Goal: Task Accomplishment & Management: Use online tool/utility

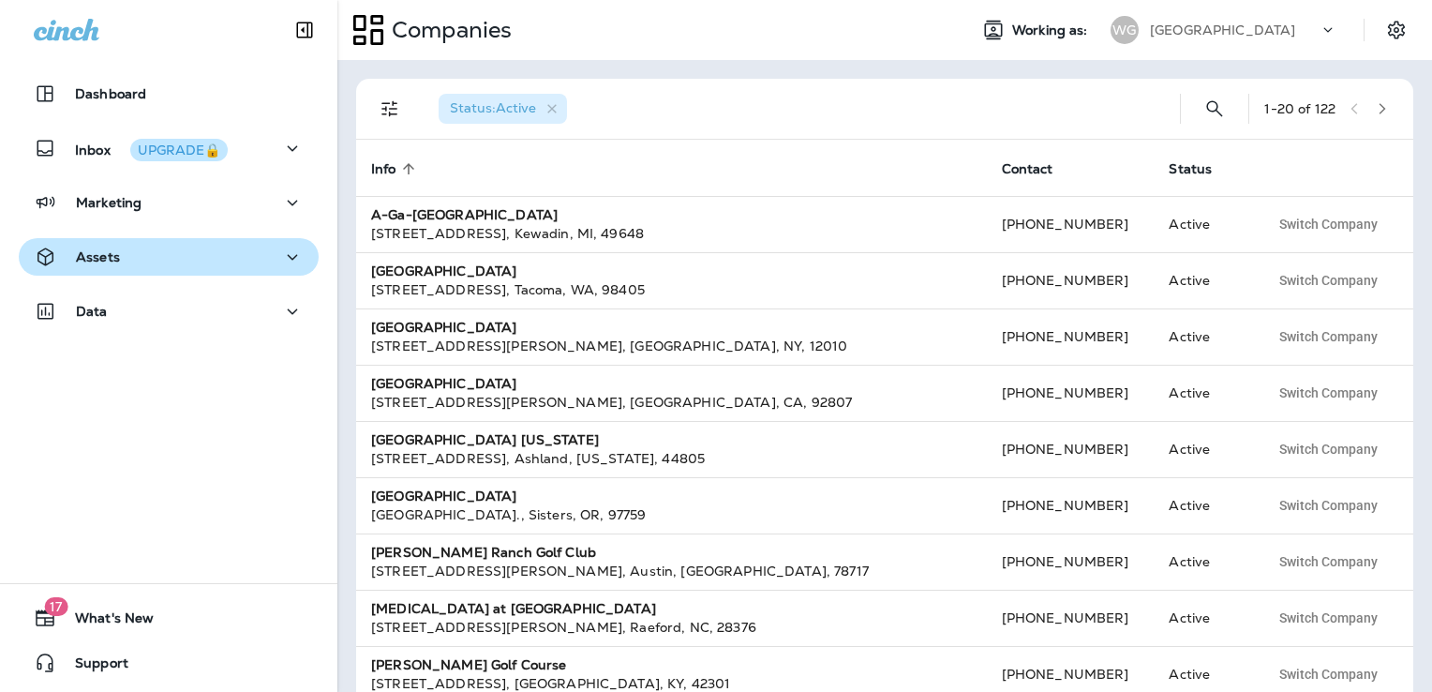
click at [155, 257] on div "Assets" at bounding box center [169, 257] width 270 height 23
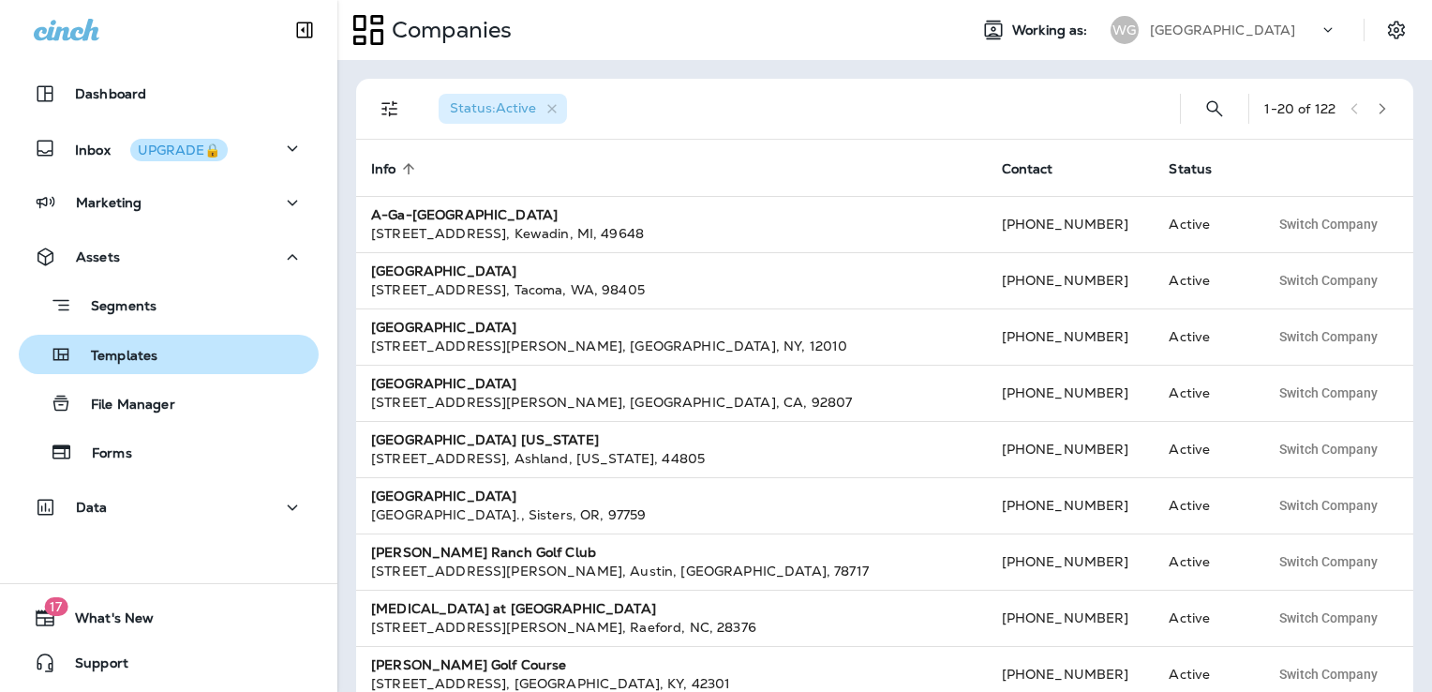
click at [157, 362] on p "Templates" at bounding box center [114, 357] width 85 height 18
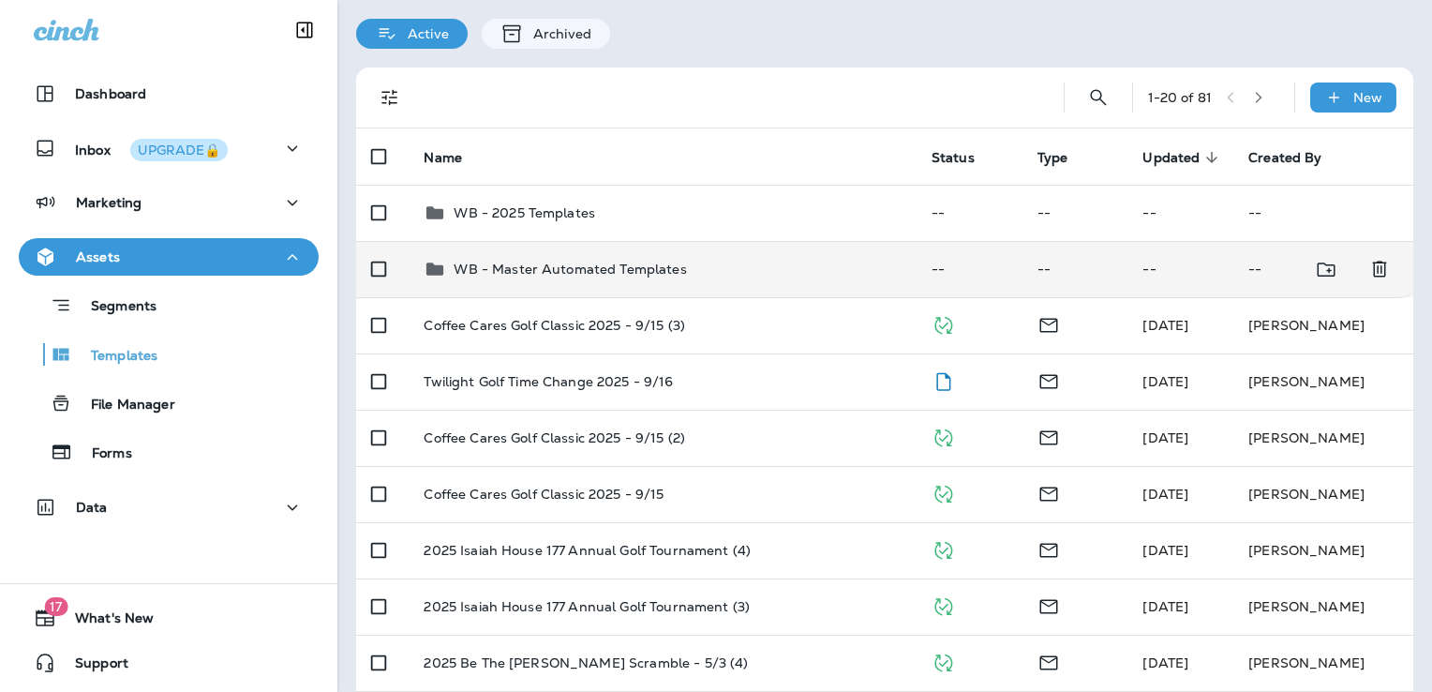
scroll to position [94, 0]
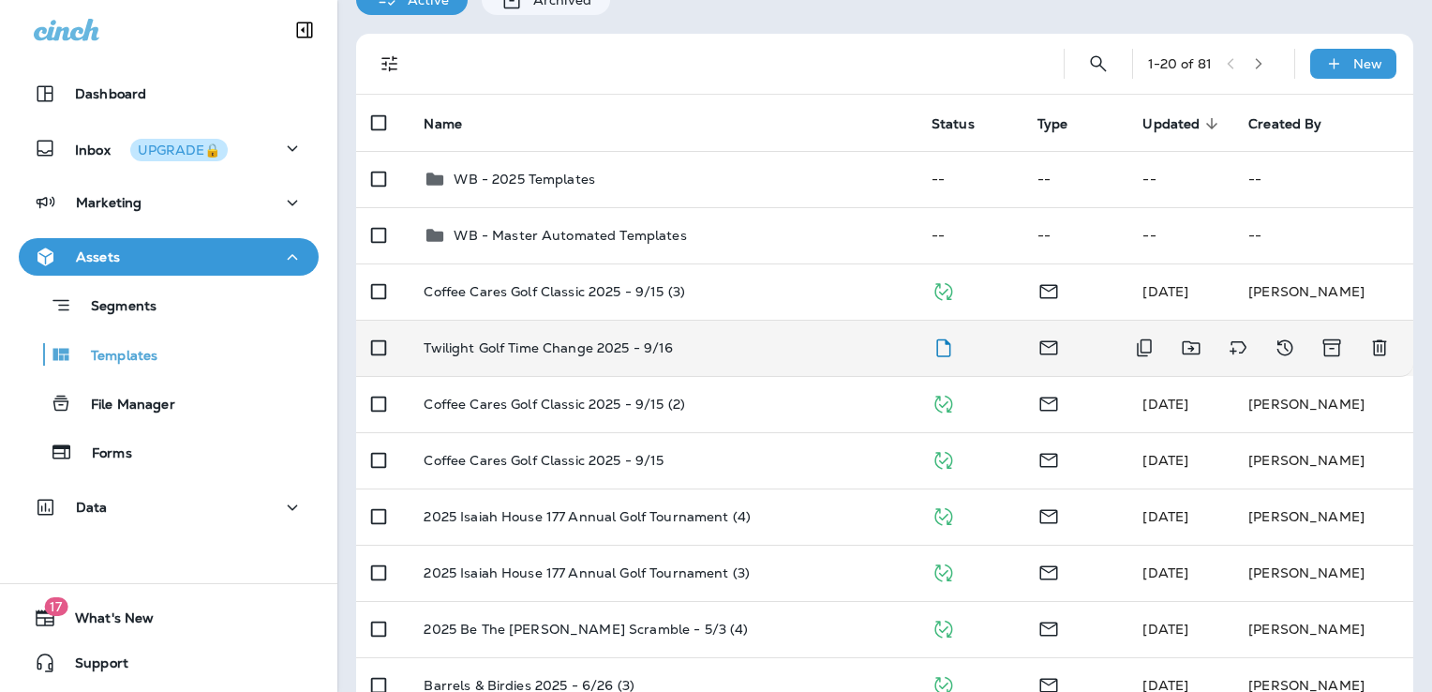
click at [820, 350] on div "Twilight Golf Time Change 2025 - 9/16" at bounding box center [662, 347] width 477 height 15
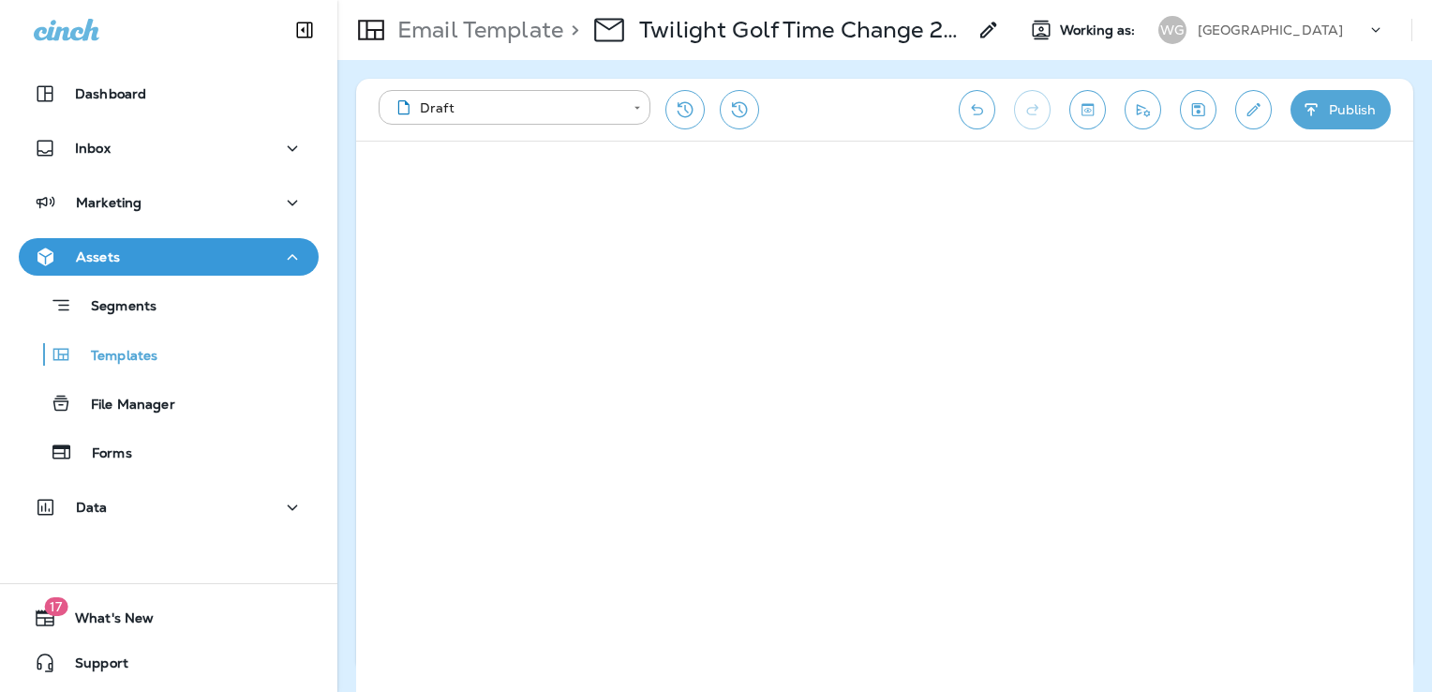
click at [1314, 116] on icon "button" at bounding box center [1312, 109] width 20 height 19
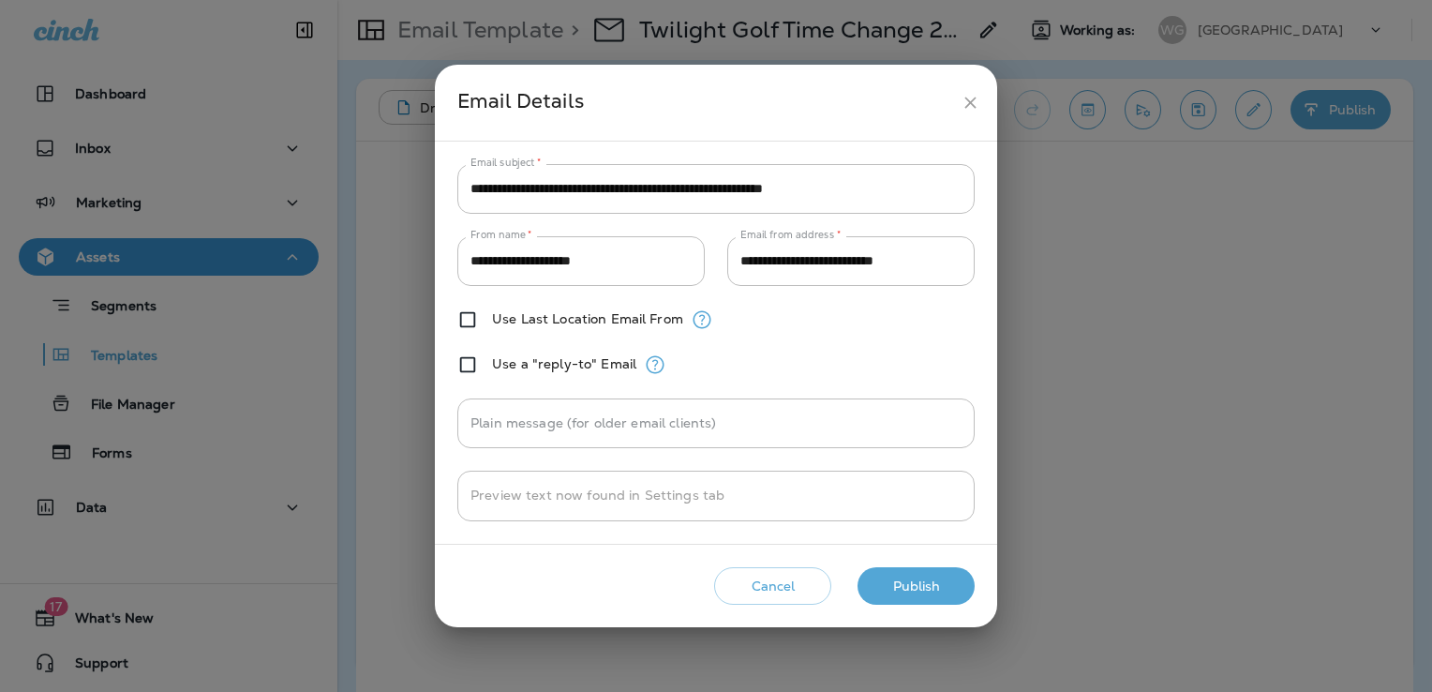
click at [934, 604] on div "Cancel Publish" at bounding box center [716, 585] width 532 height 53
click at [937, 570] on button "Publish" at bounding box center [915, 586] width 117 height 38
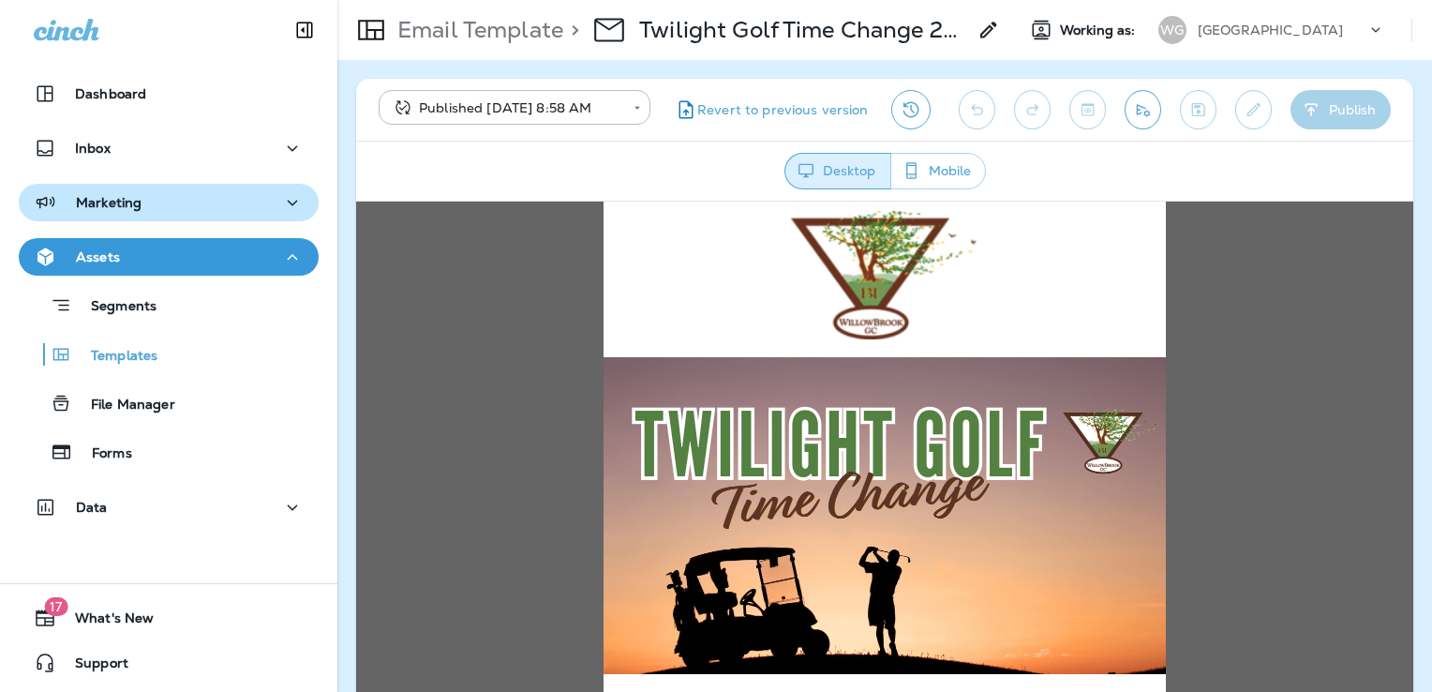
click at [161, 212] on div "Marketing" at bounding box center [169, 202] width 270 height 23
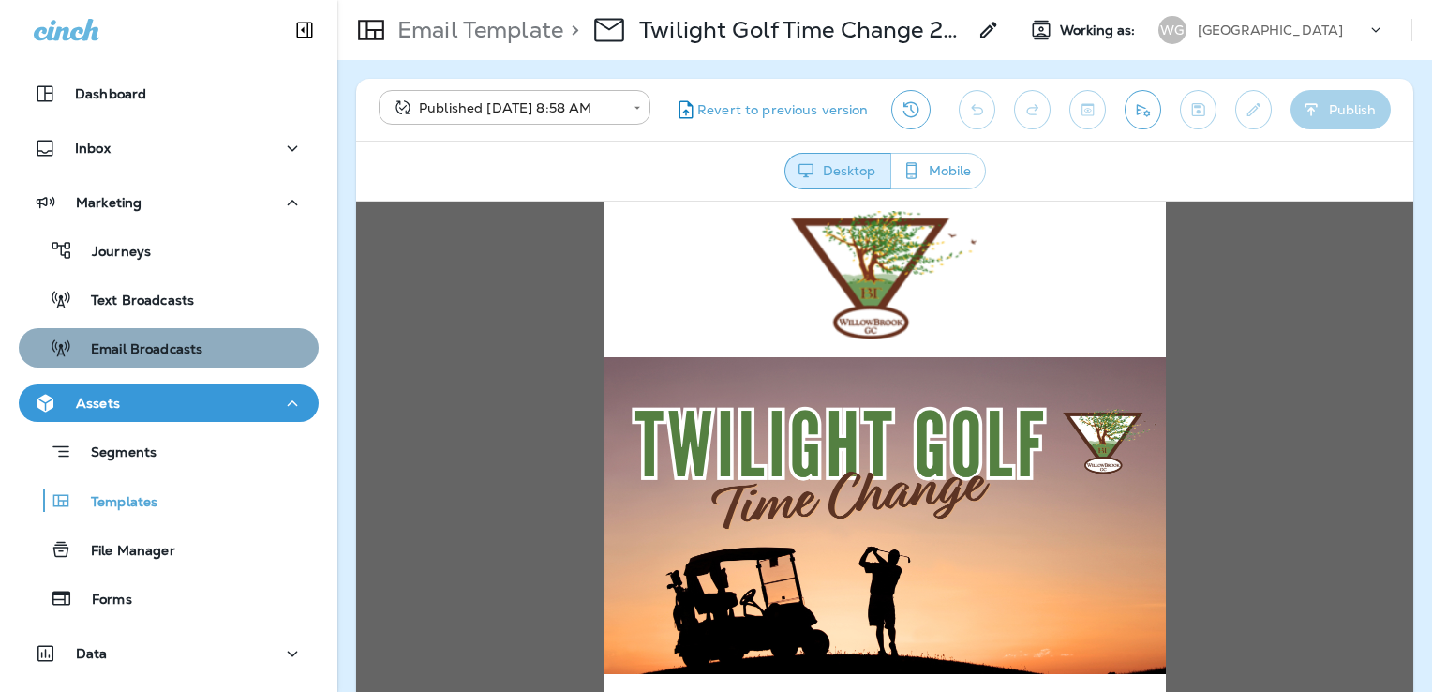
click at [213, 350] on div "Email Broadcasts" at bounding box center [168, 348] width 285 height 28
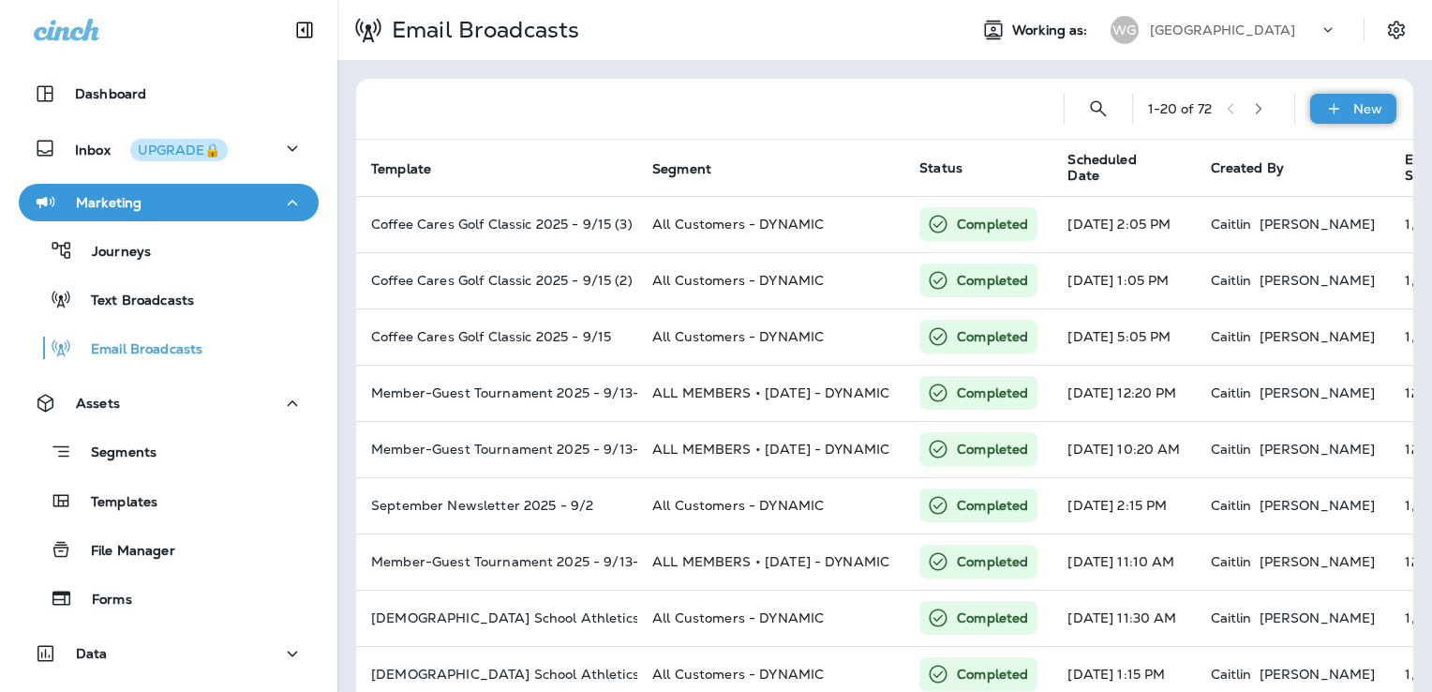
click at [1338, 106] on div "New" at bounding box center [1353, 109] width 86 height 30
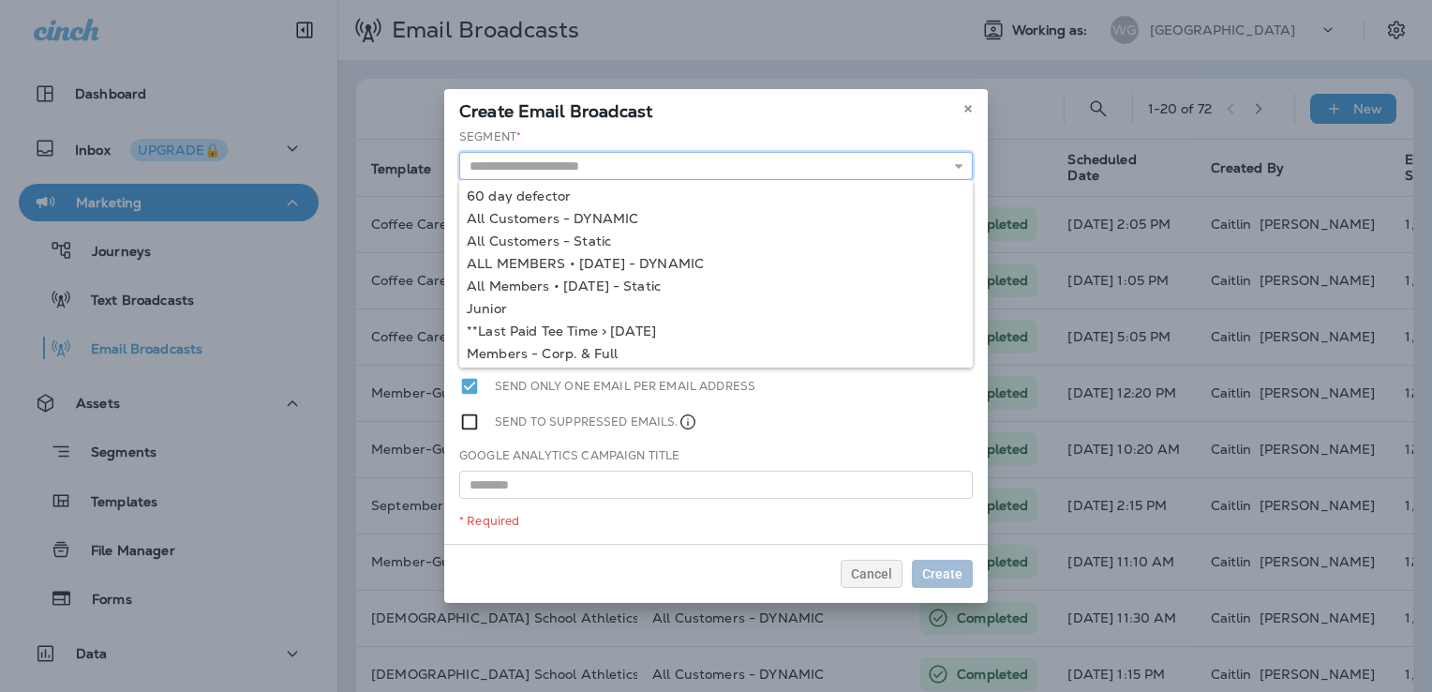
click at [731, 171] on input "text" at bounding box center [716, 166] width 514 height 28
type input "**********"
click at [616, 220] on div "**********" at bounding box center [716, 335] width 544 height 415
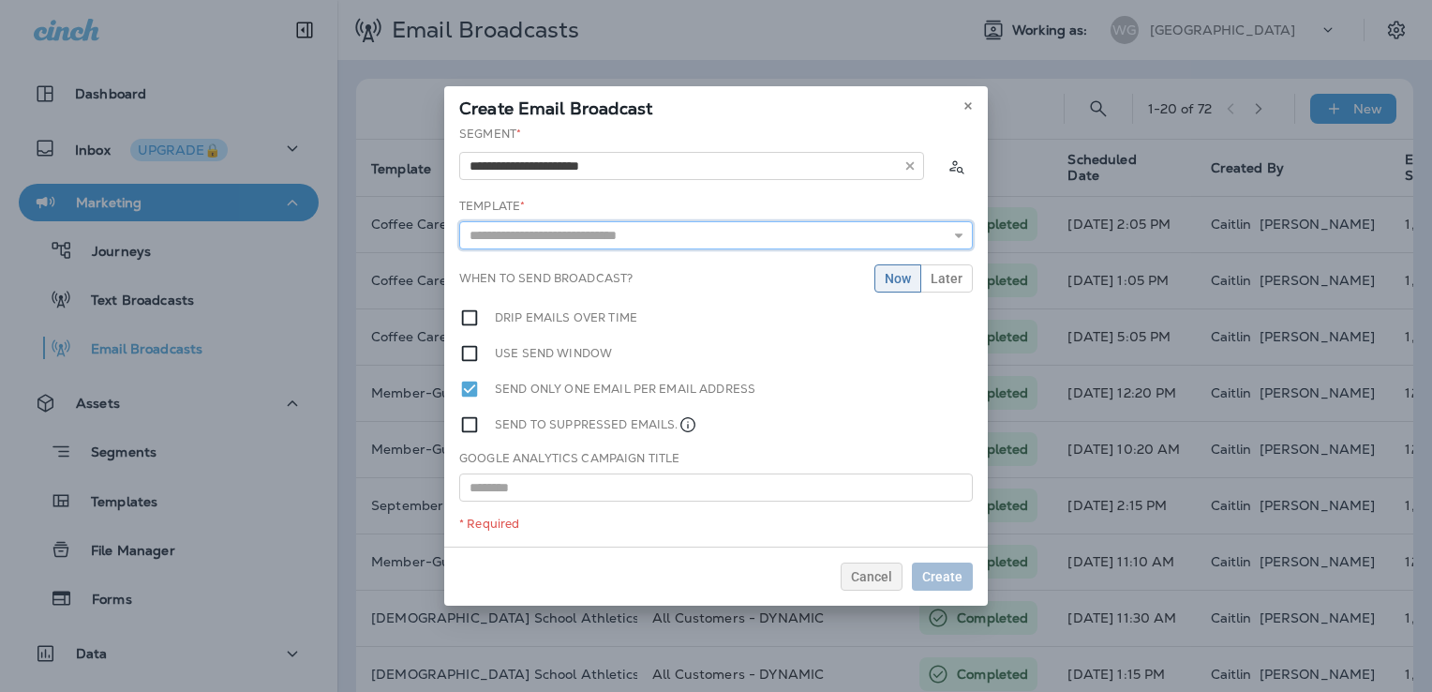
click at [606, 234] on input "text" at bounding box center [716, 235] width 514 height 28
type input "**********"
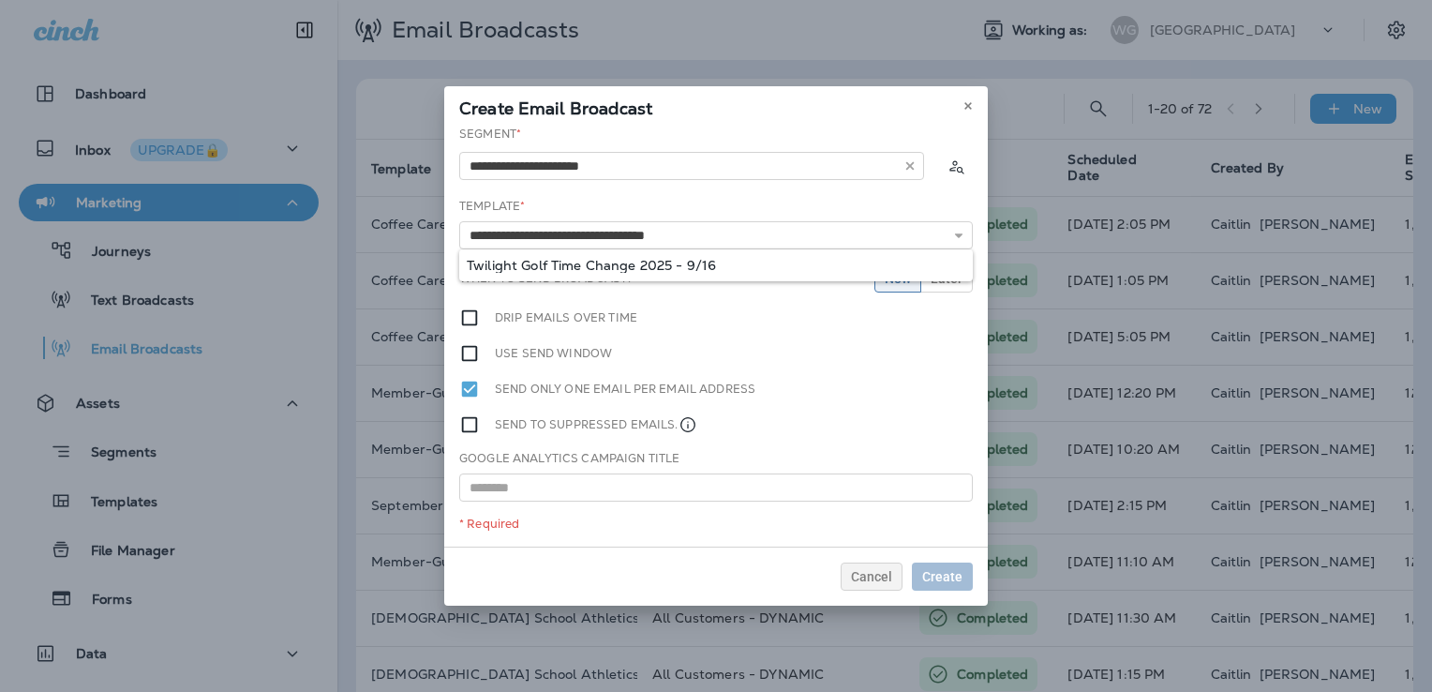
click at [603, 258] on div "**********" at bounding box center [716, 336] width 544 height 421
click at [956, 277] on span "Later" at bounding box center [947, 278] width 32 height 13
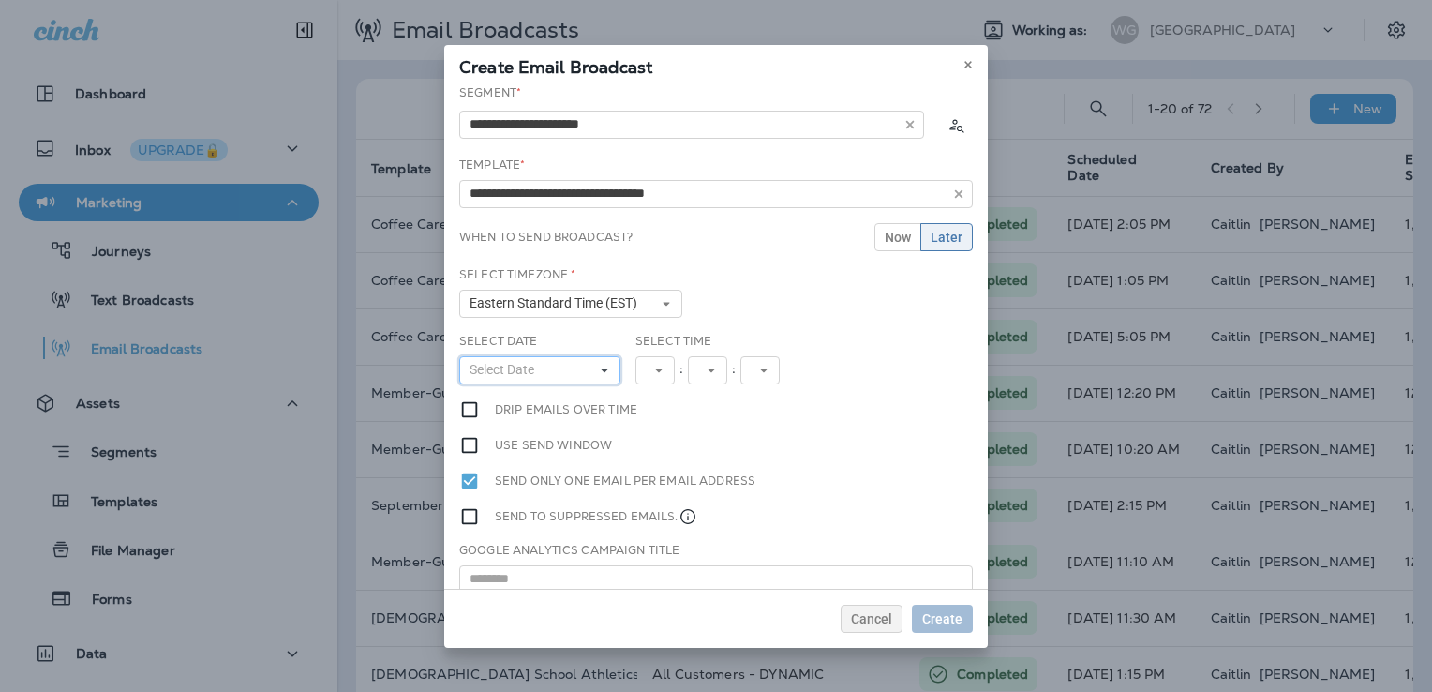
click at [559, 368] on button "Select Date" at bounding box center [539, 370] width 161 height 28
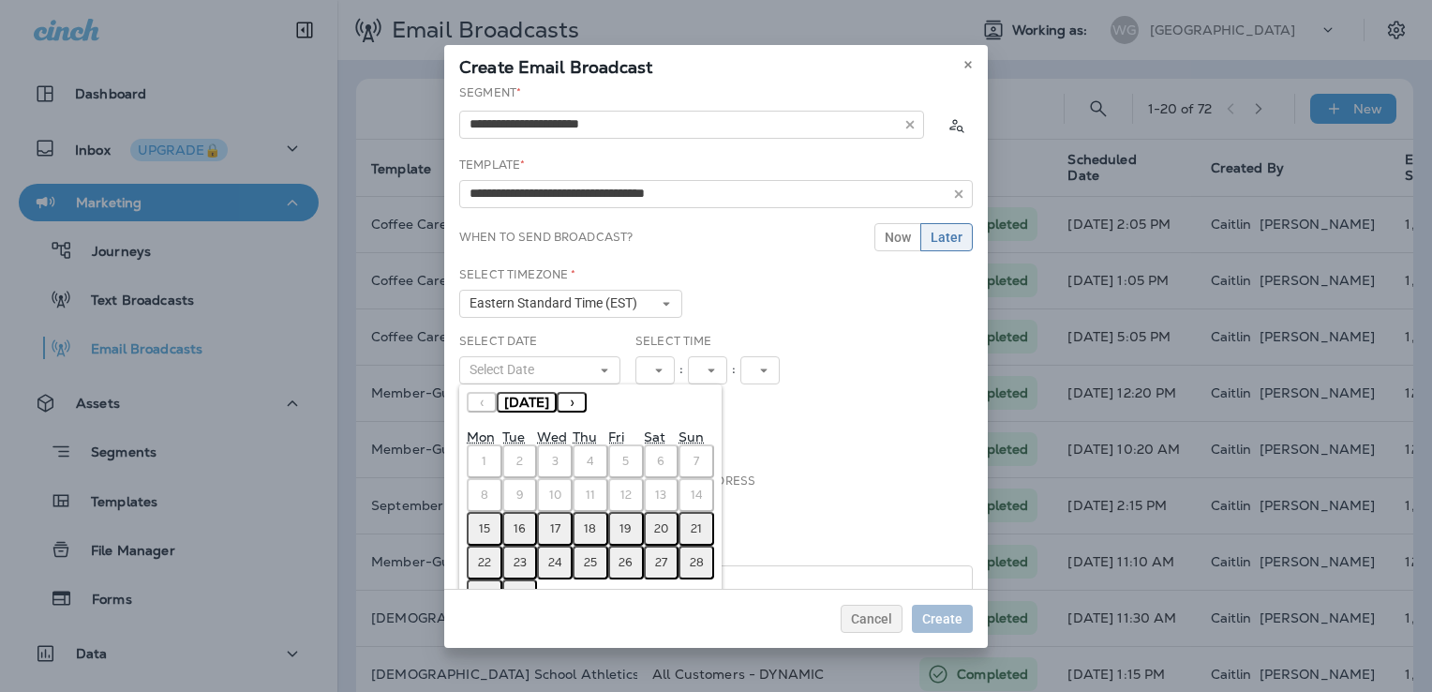
click at [479, 527] on abbr "15" at bounding box center [484, 528] width 11 height 15
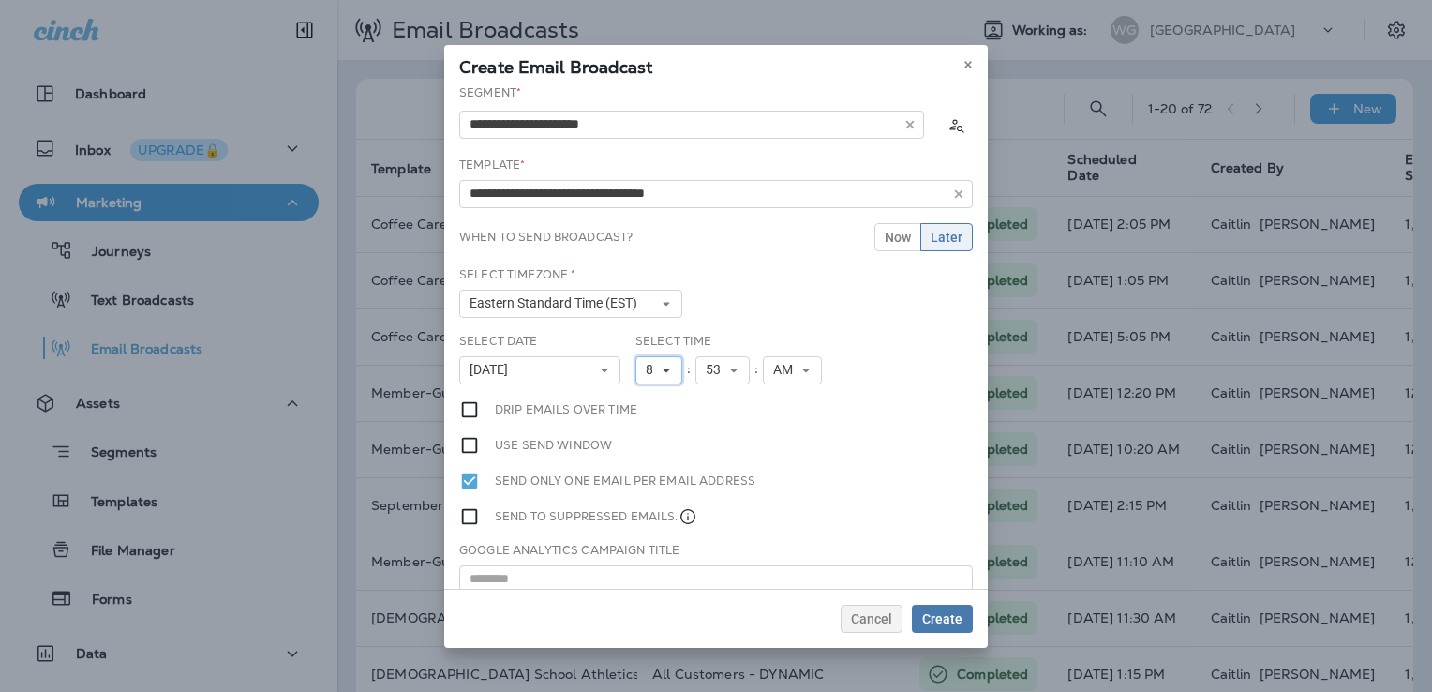
click at [661, 365] on icon at bounding box center [666, 370] width 11 height 11
click at [639, 581] on link "9" at bounding box center [658, 580] width 47 height 22
click at [706, 369] on span "53" at bounding box center [717, 370] width 22 height 16
click at [710, 437] on link "30" at bounding box center [722, 436] width 54 height 22
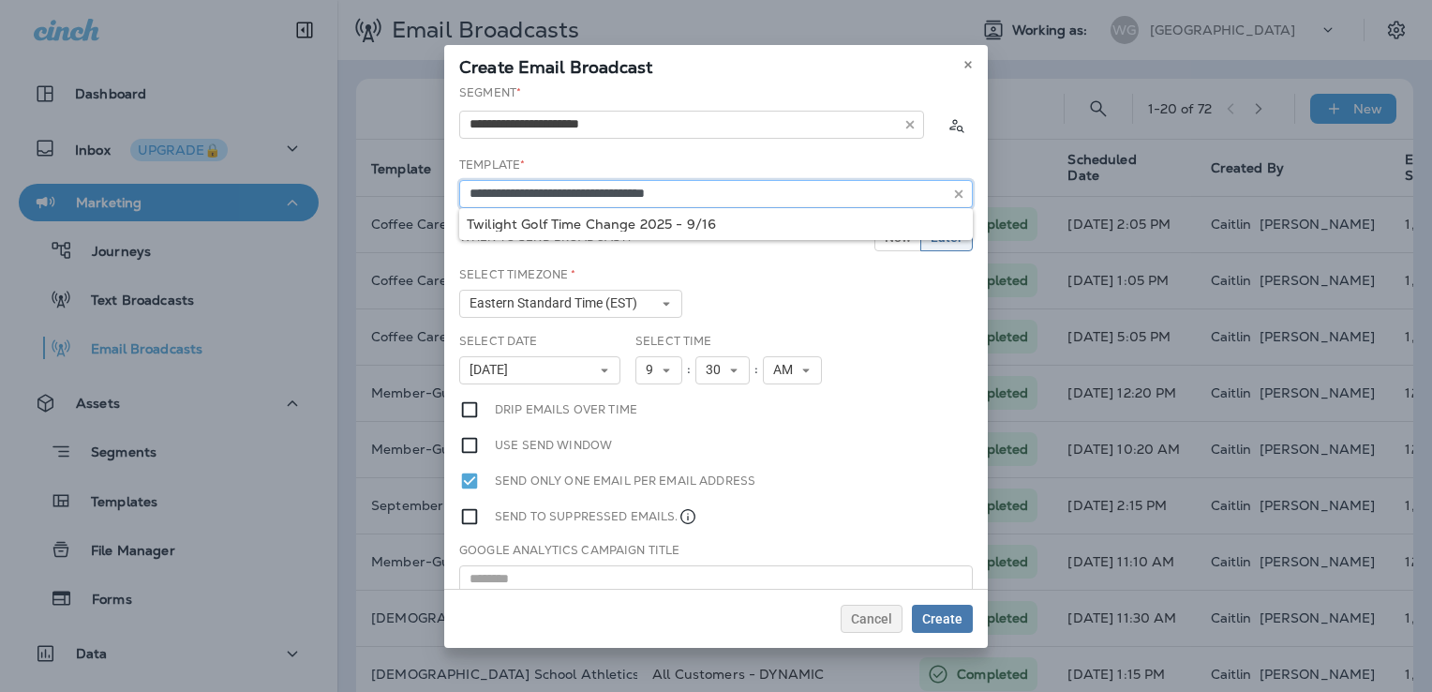
click at [616, 191] on input "**********" at bounding box center [716, 194] width 514 height 28
click at [628, 572] on input "text" at bounding box center [716, 579] width 514 height 28
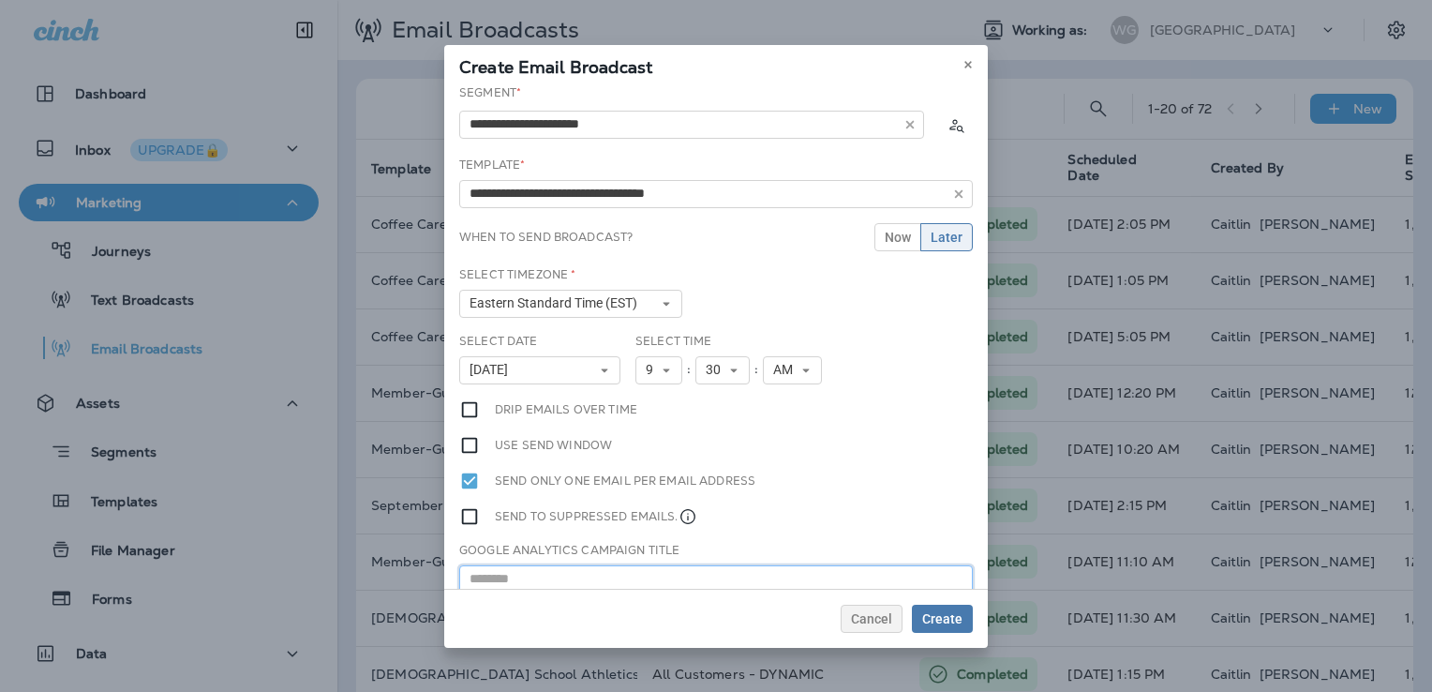
paste input "**********"
type input "**********"
click at [953, 625] on span "Create" at bounding box center [942, 618] width 40 height 13
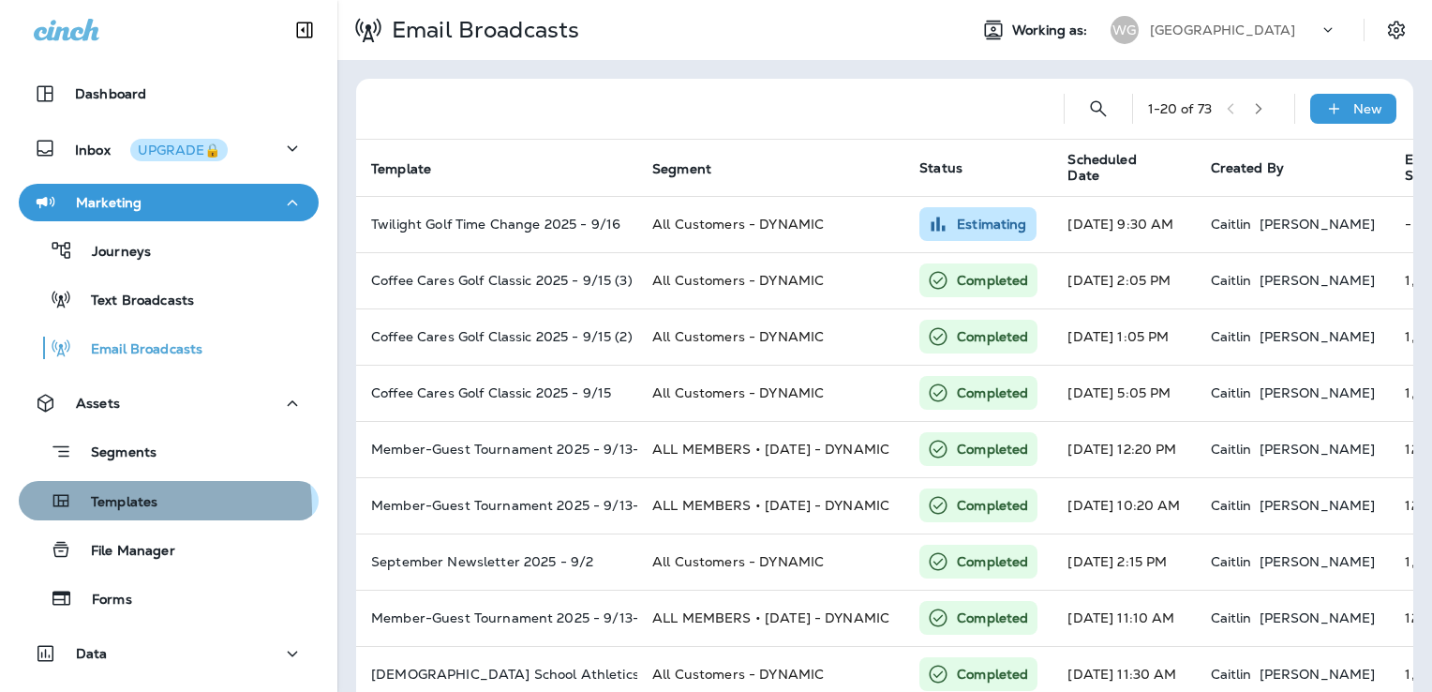
click at [113, 510] on p "Templates" at bounding box center [114, 503] width 85 height 18
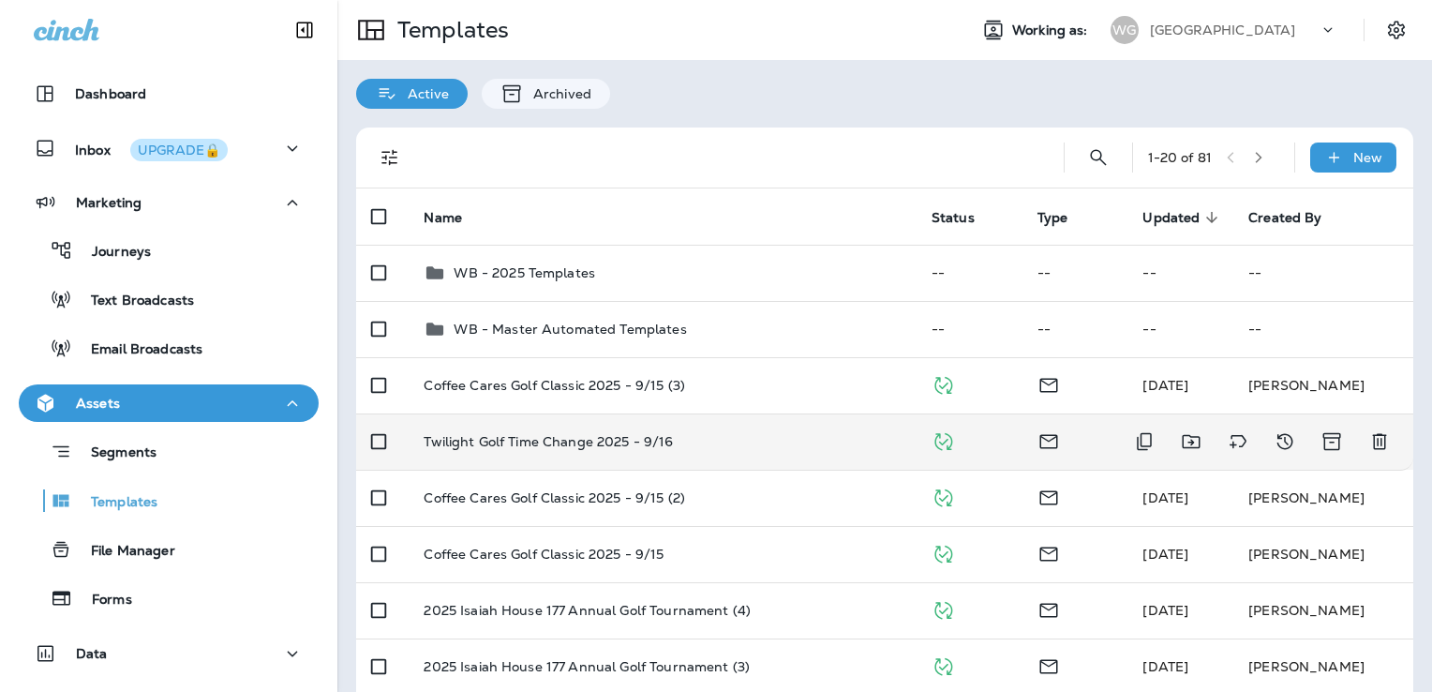
click at [798, 445] on div "Twilight Golf Time Change 2025 - 9/16" at bounding box center [662, 441] width 477 height 15
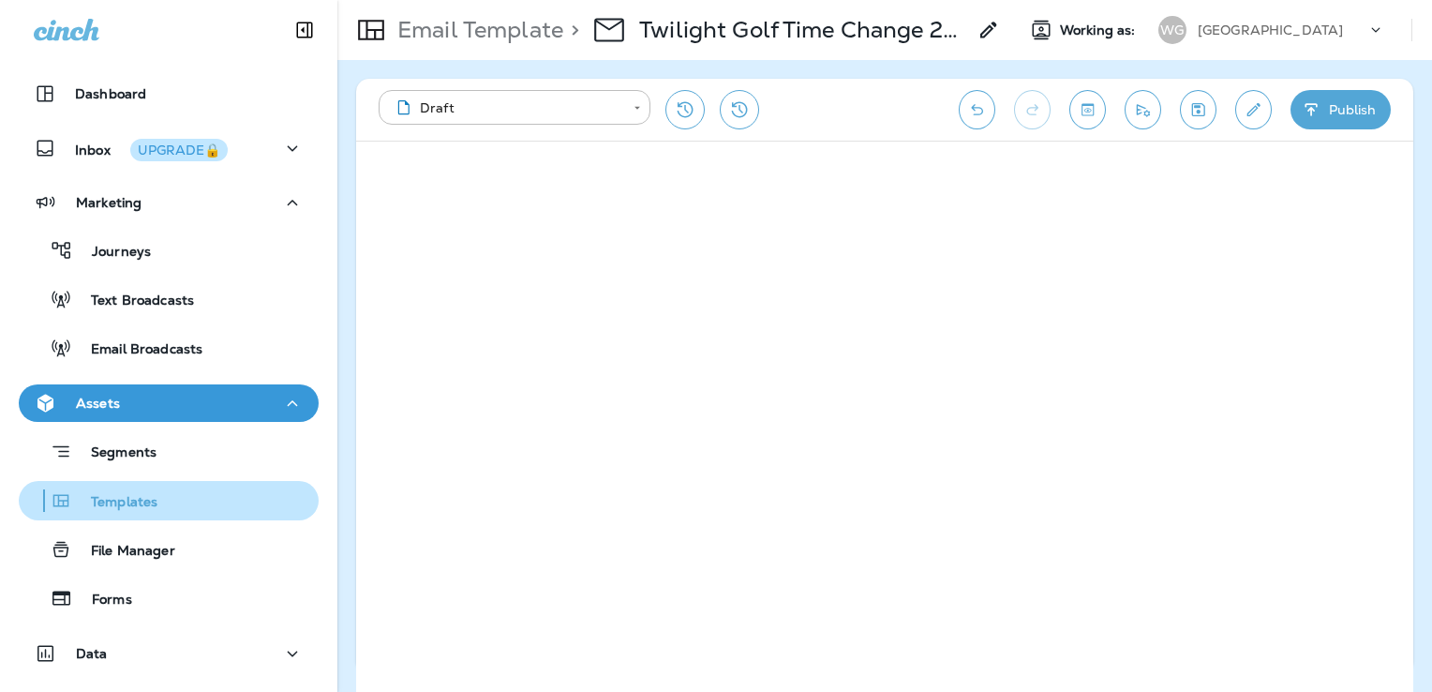
click at [157, 494] on div "Templates" at bounding box center [168, 500] width 285 height 28
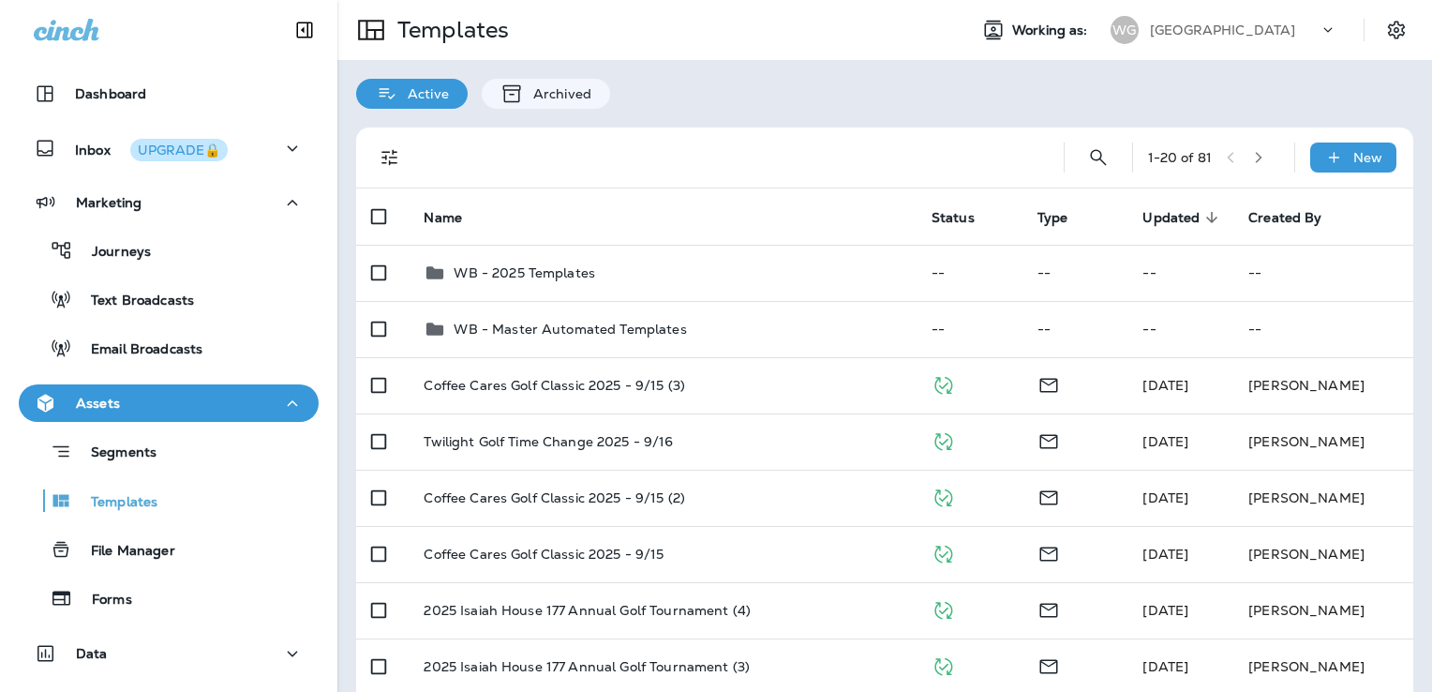
click at [1244, 21] on div "[GEOGRAPHIC_DATA]" at bounding box center [1234, 30] width 169 height 28
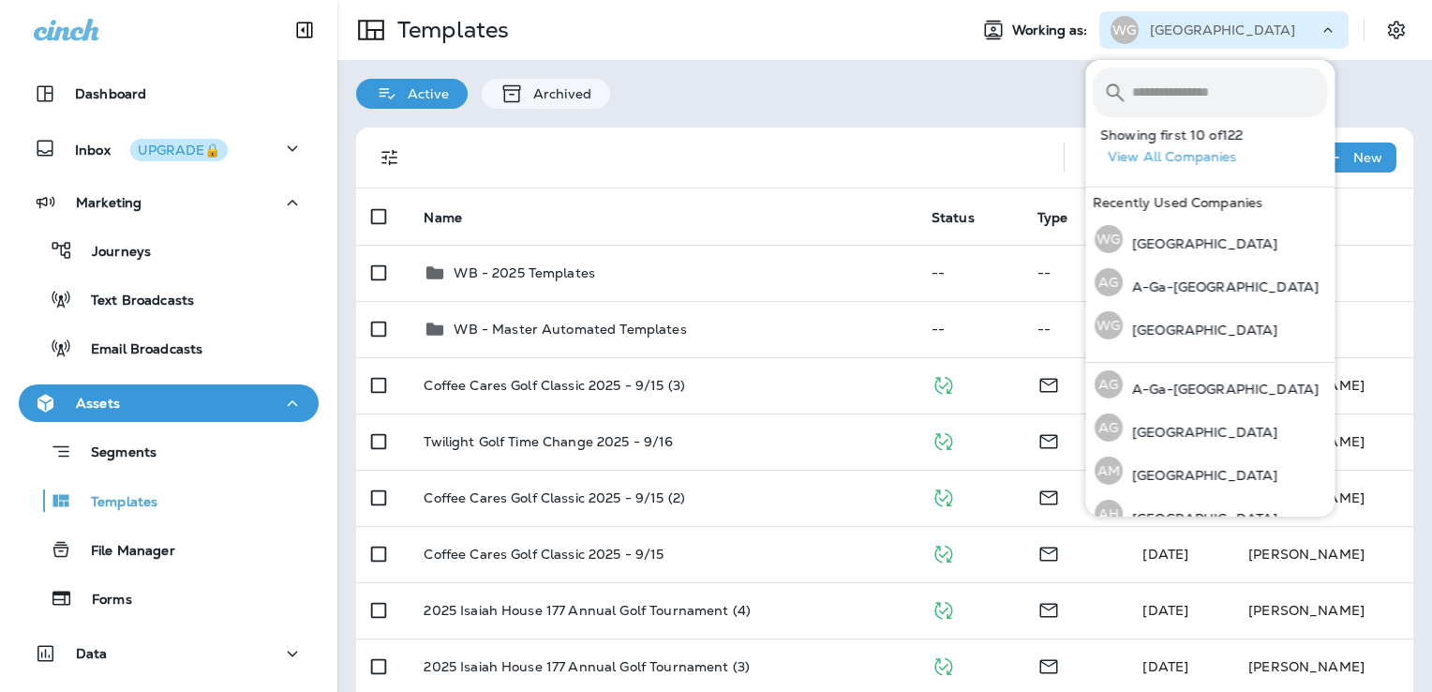
click at [1158, 100] on input "text" at bounding box center [1229, 92] width 195 height 50
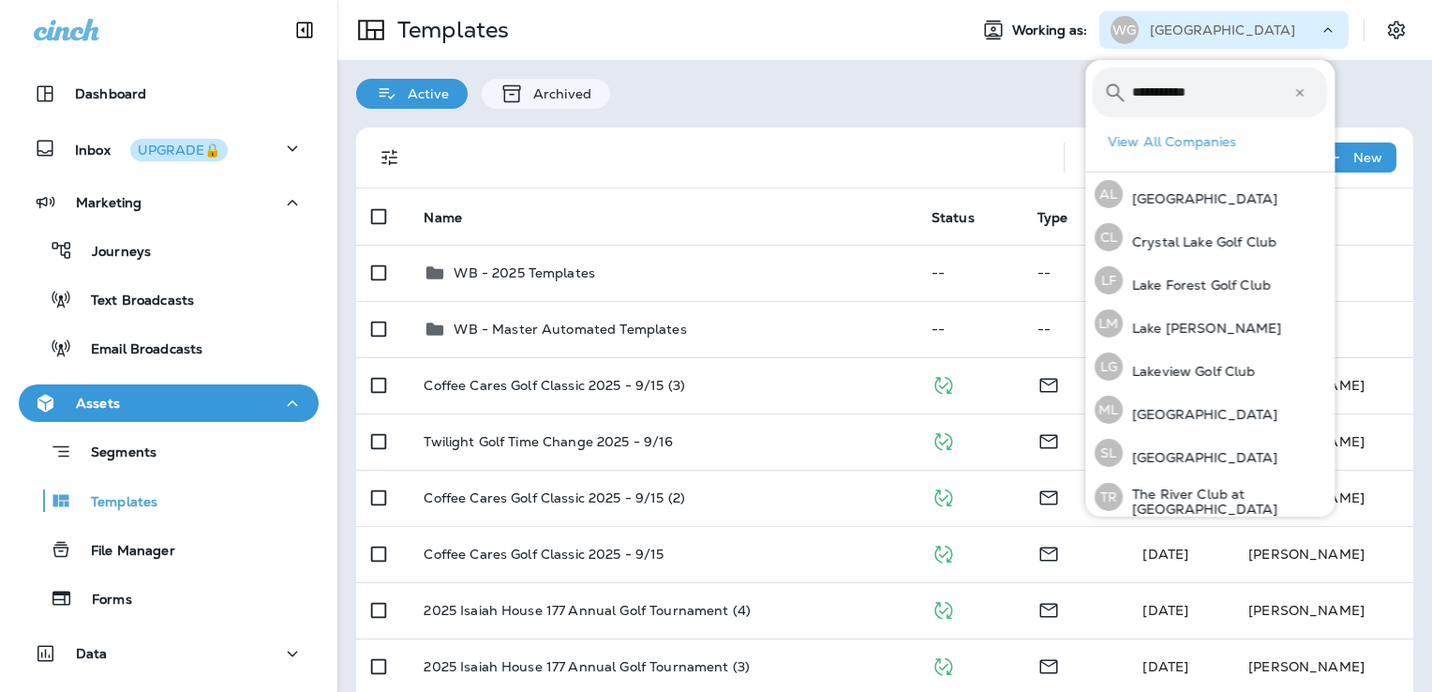
type input "**********"
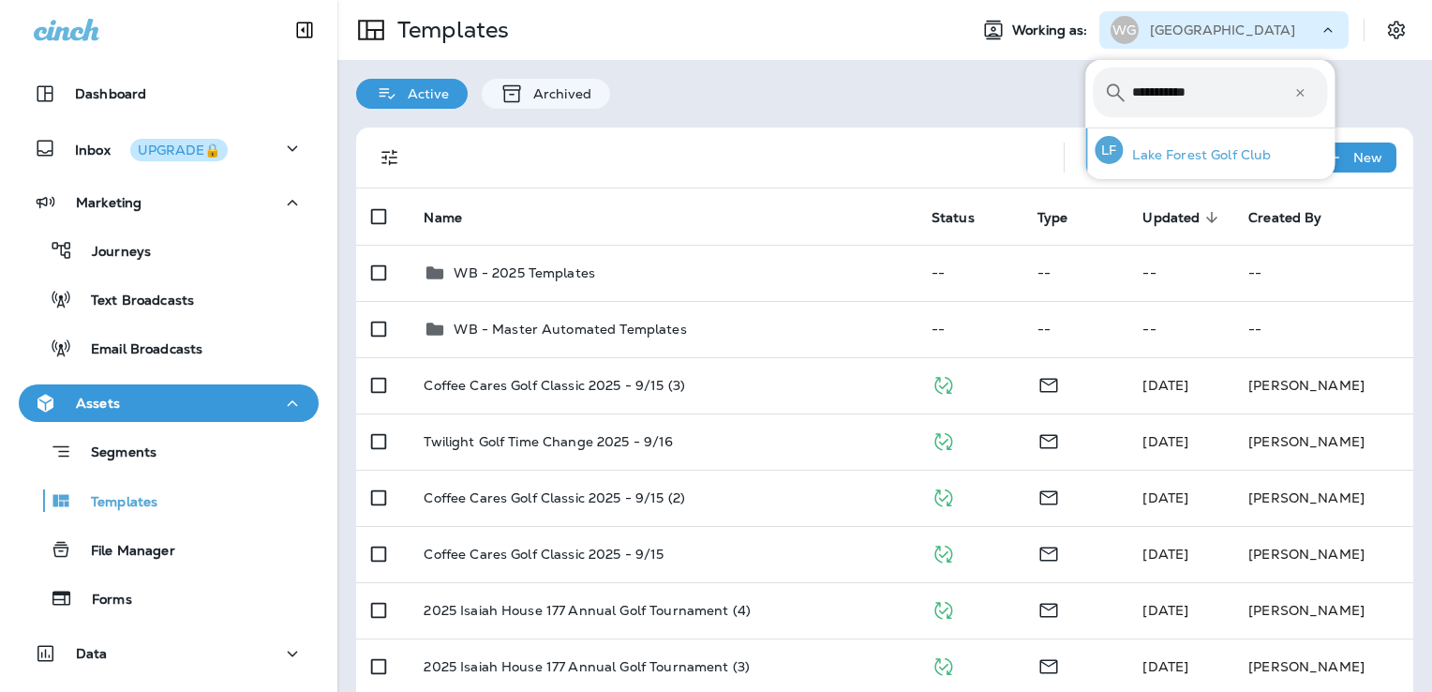
click at [1205, 144] on div "[PERSON_NAME] Forest Golf Club" at bounding box center [1182, 149] width 191 height 43
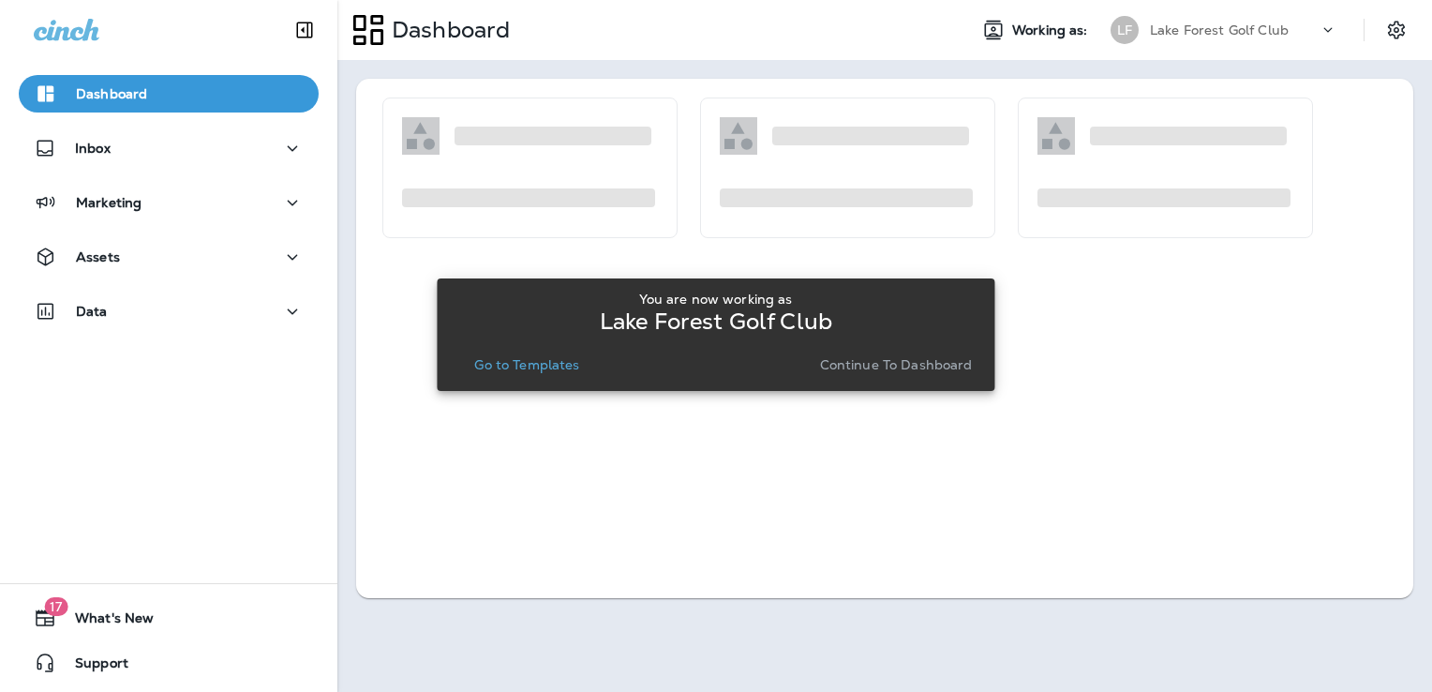
click at [535, 361] on p "Go to Templates" at bounding box center [526, 364] width 105 height 15
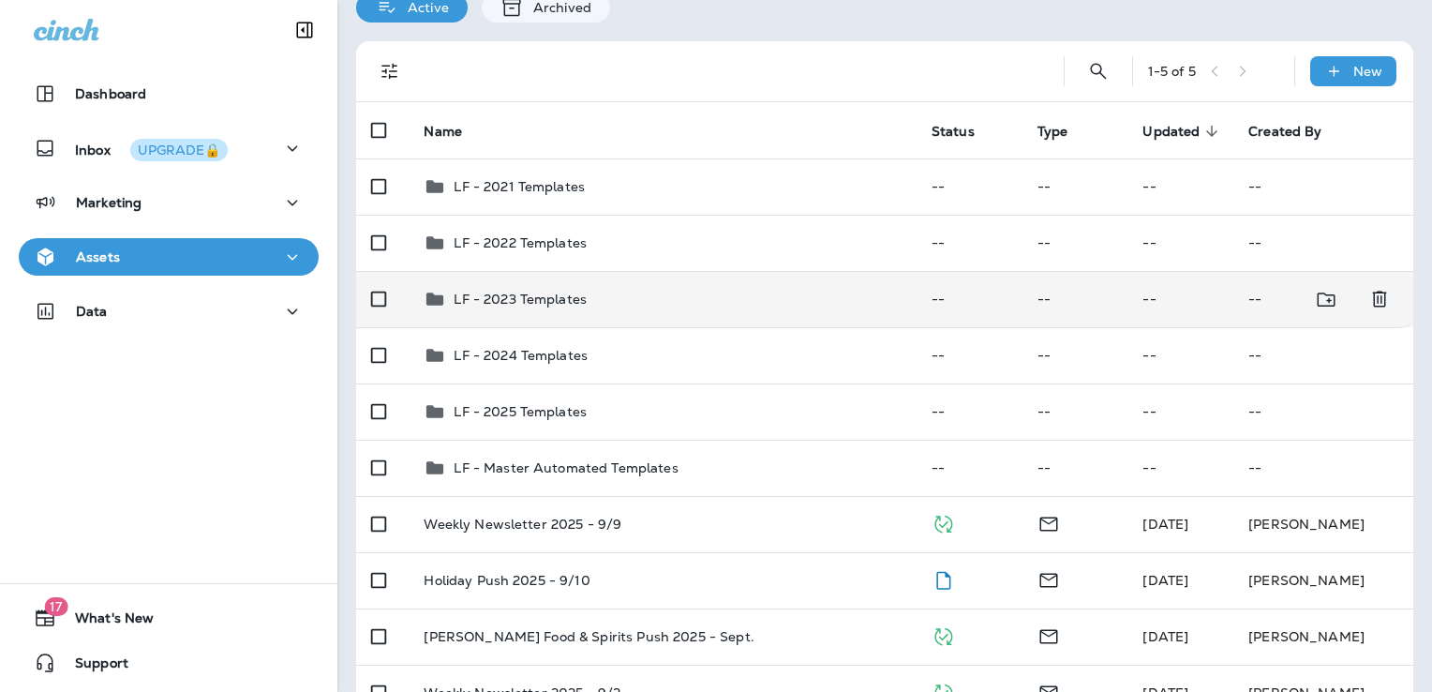
scroll to position [190, 0]
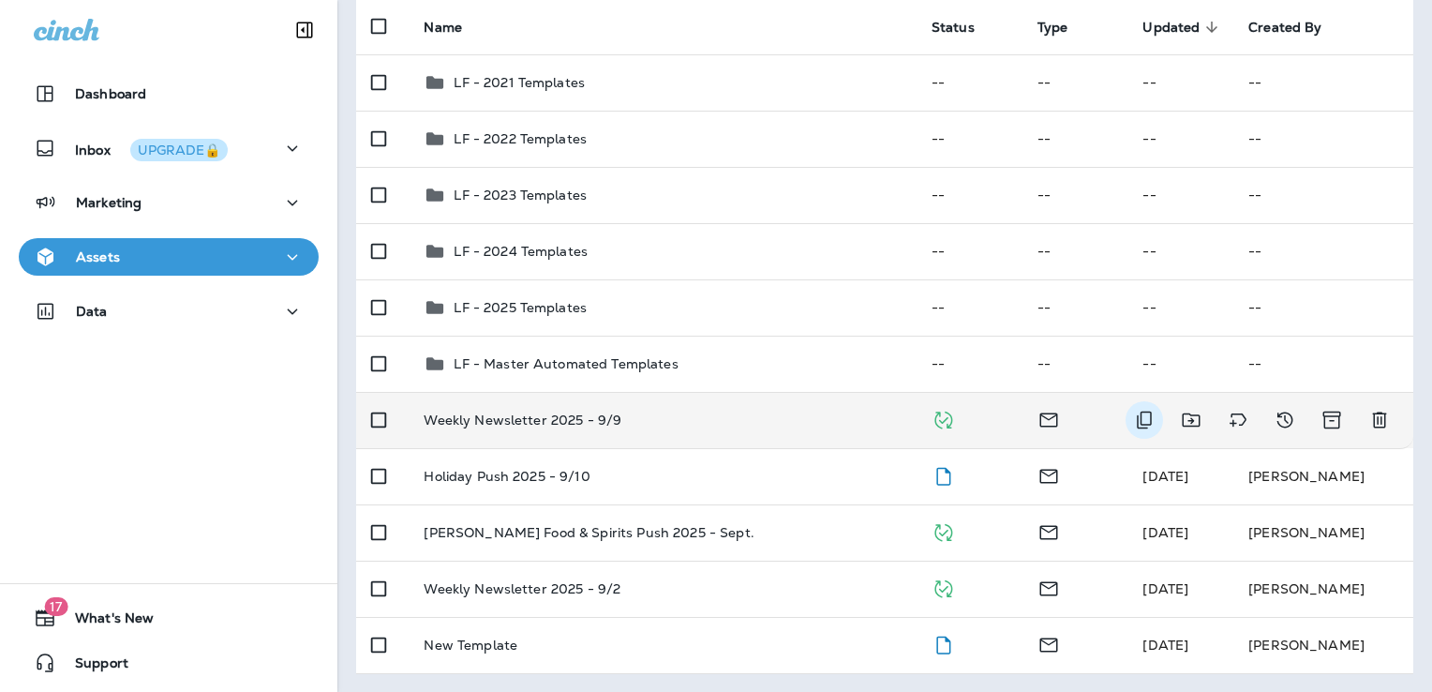
click at [1133, 420] on icon "Duplicate" at bounding box center [1144, 420] width 22 height 22
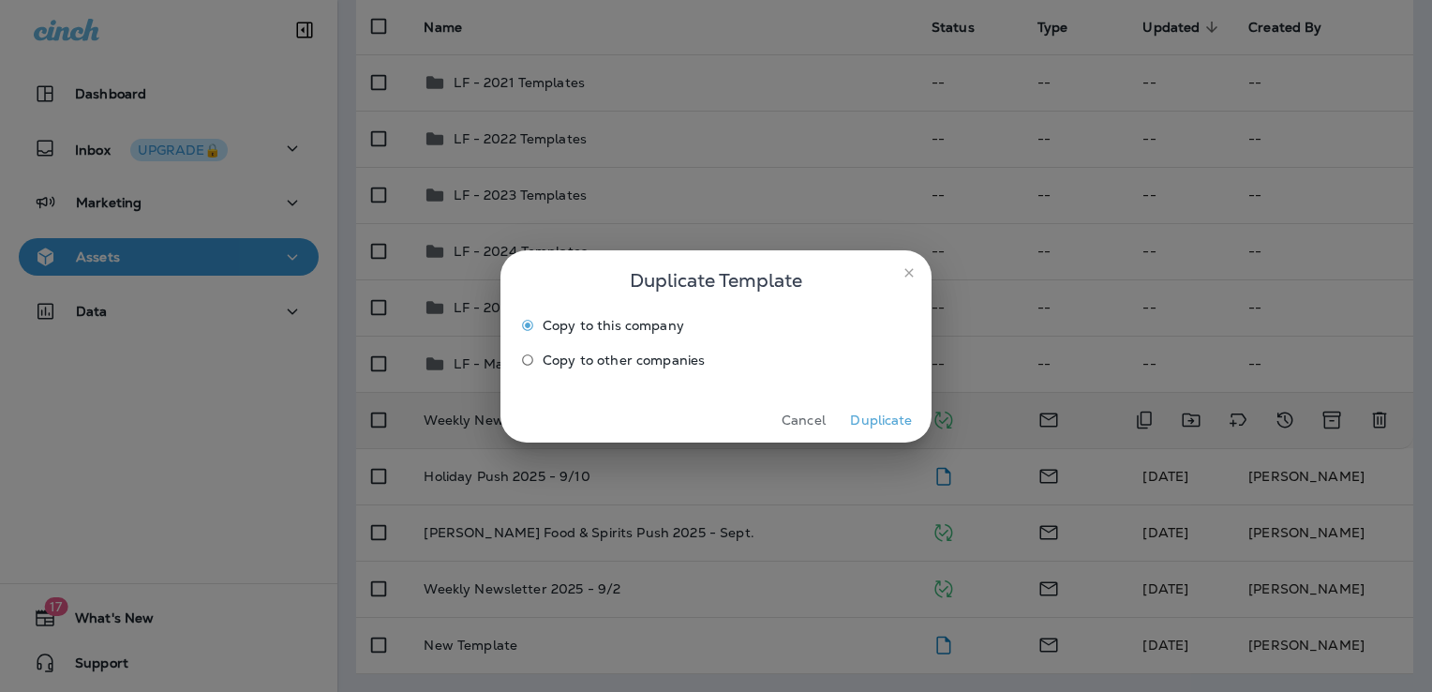
click at [884, 418] on button "Duplicate" at bounding box center [881, 420] width 70 height 29
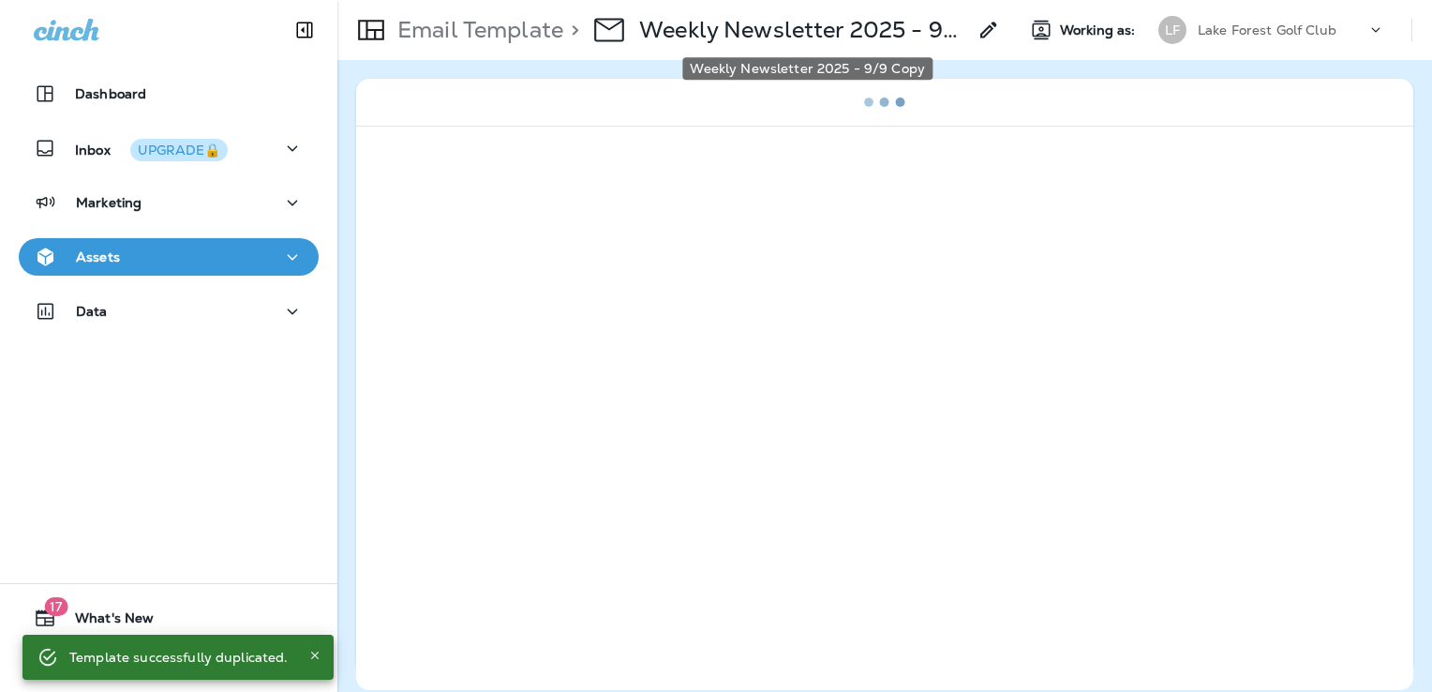
click at [896, 28] on p "Weekly Newsletter 2025 - 9/9 Copy" at bounding box center [802, 30] width 327 height 28
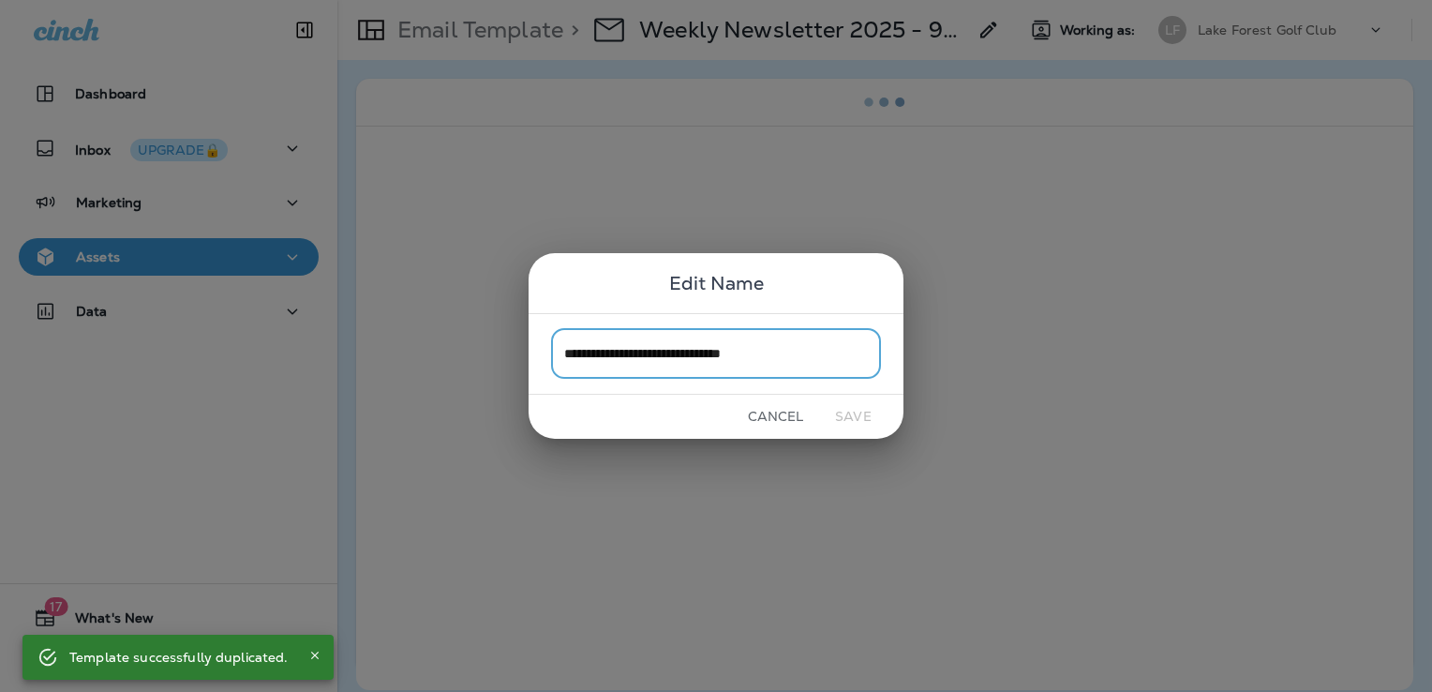
click at [824, 363] on input "**********" at bounding box center [716, 354] width 330 height 50
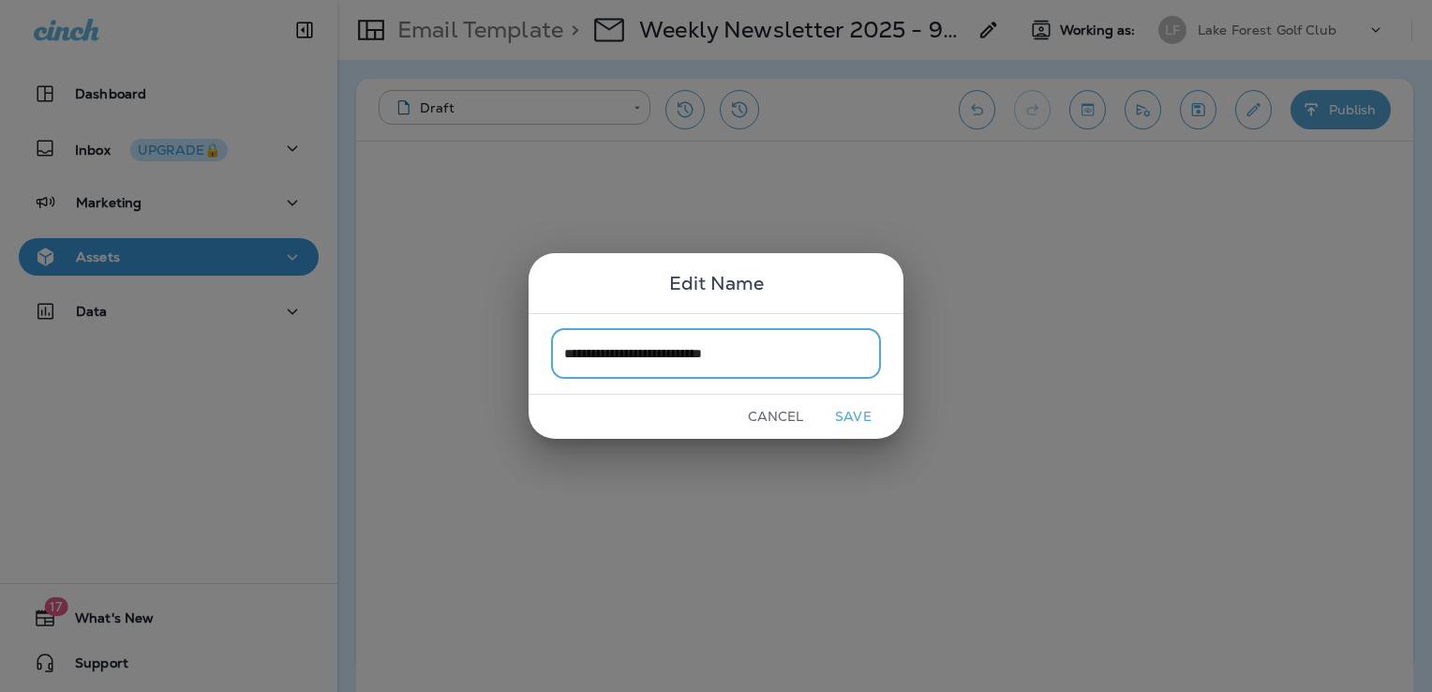
type input "**********"
click at [857, 414] on button "Save" at bounding box center [853, 416] width 70 height 29
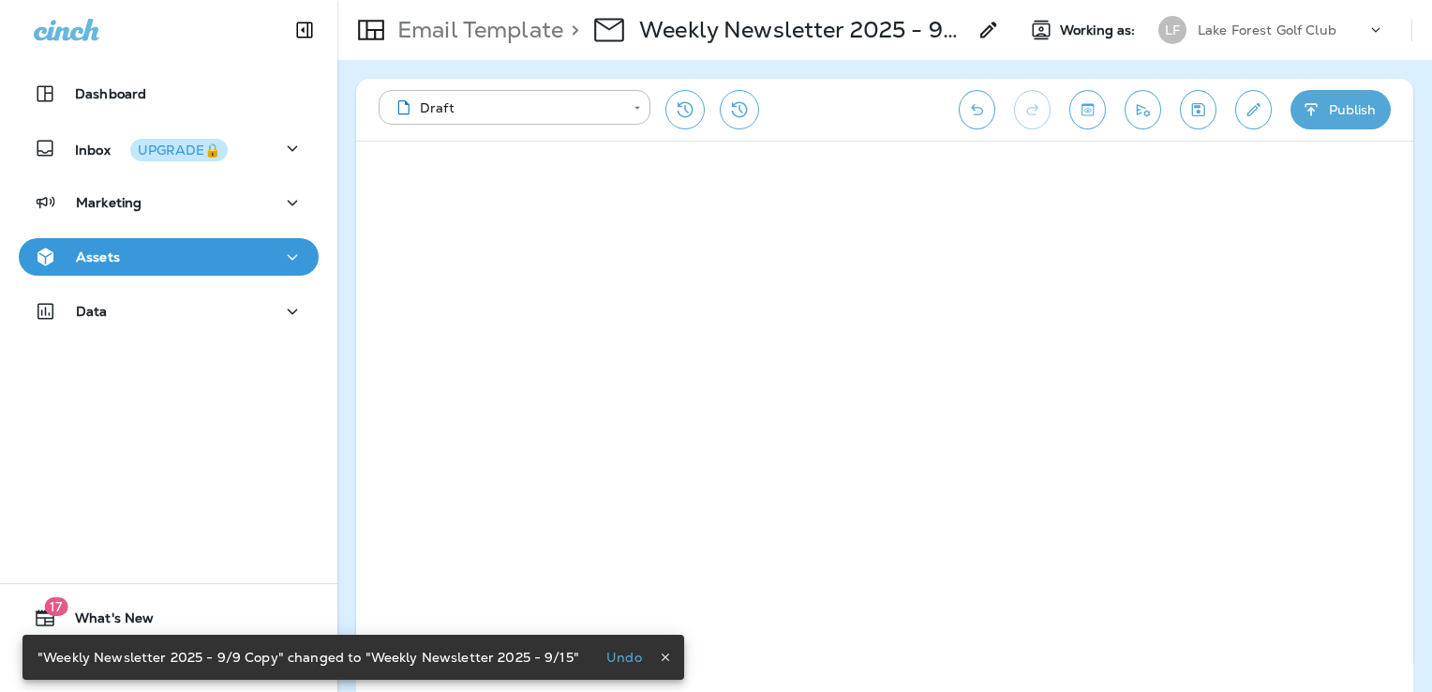
click at [1262, 100] on icon "Edit details" at bounding box center [1254, 109] width 20 height 19
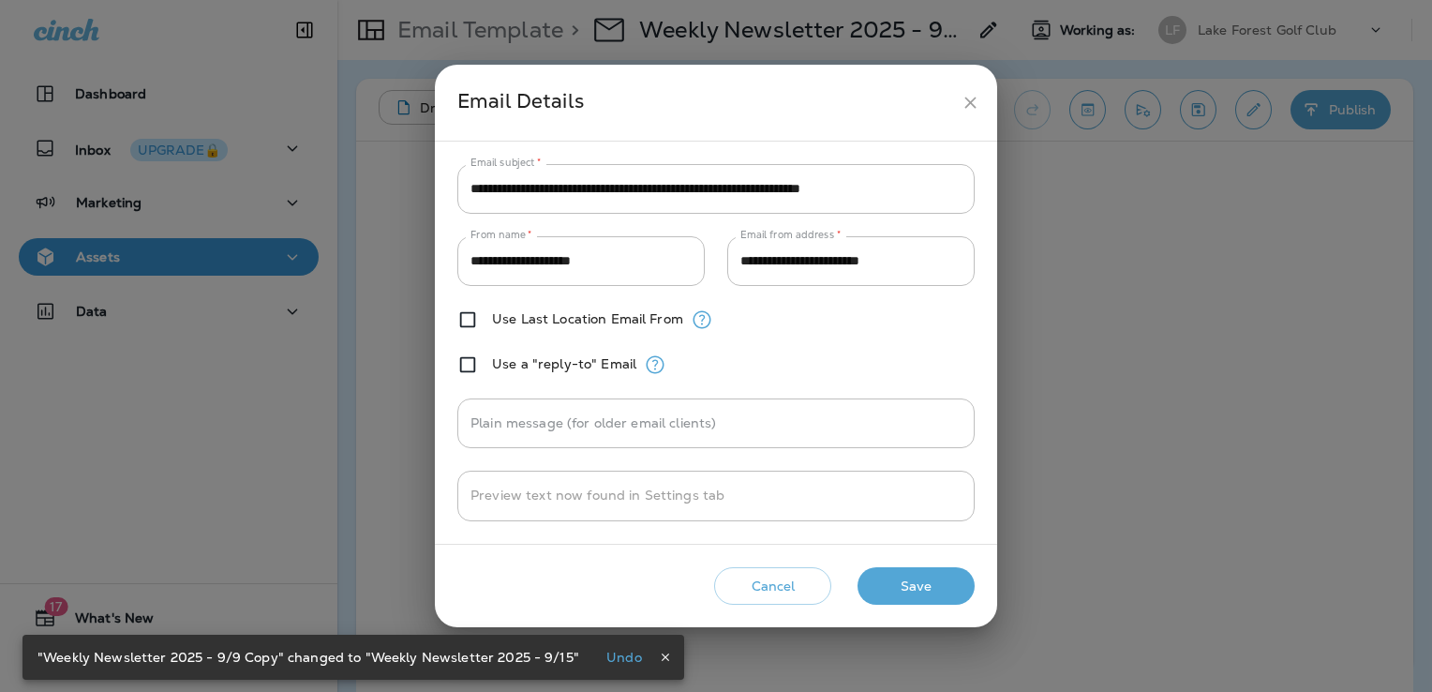
click at [971, 102] on icon "close" at bounding box center [969, 102] width 11 height 11
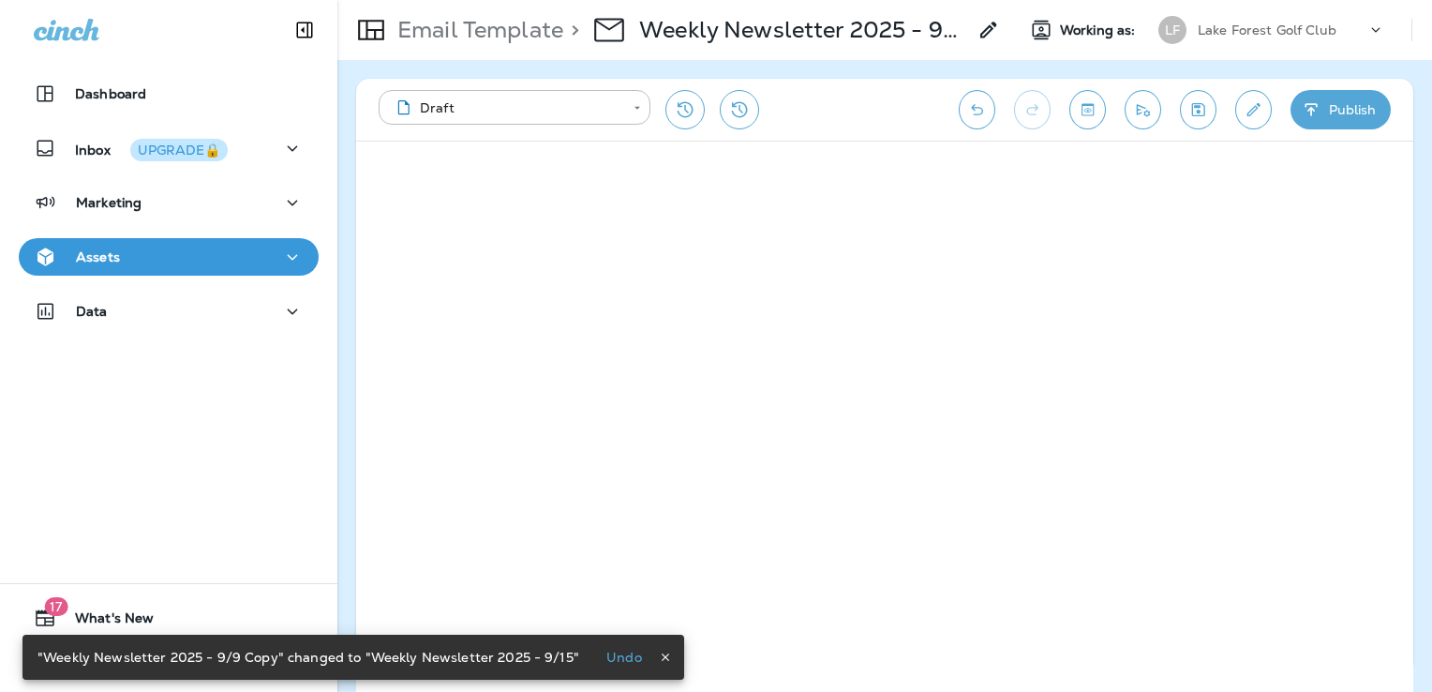
click at [956, 24] on p "Weekly Newsletter 2025 - 9/15" at bounding box center [802, 30] width 327 height 28
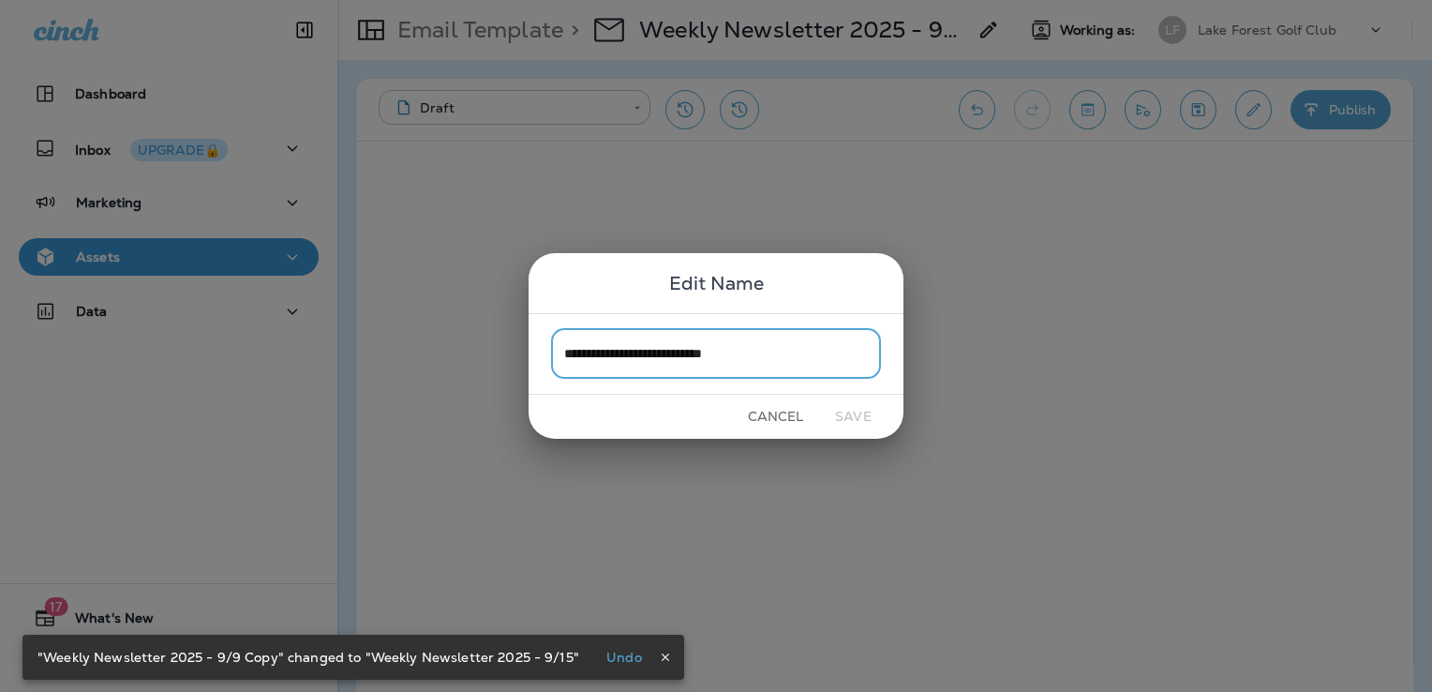
click at [788, 350] on input "**********" at bounding box center [716, 354] width 330 height 50
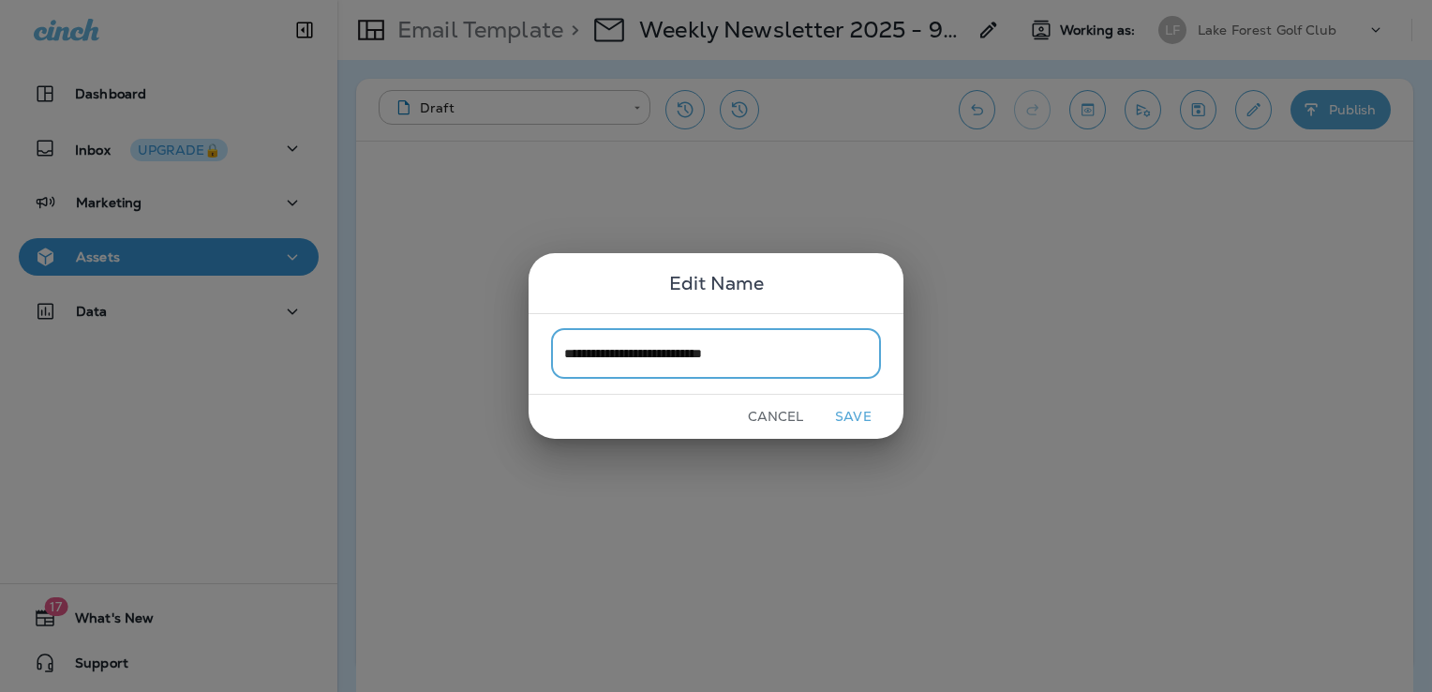
type input "**********"
click at [846, 415] on button "Save" at bounding box center [853, 416] width 70 height 29
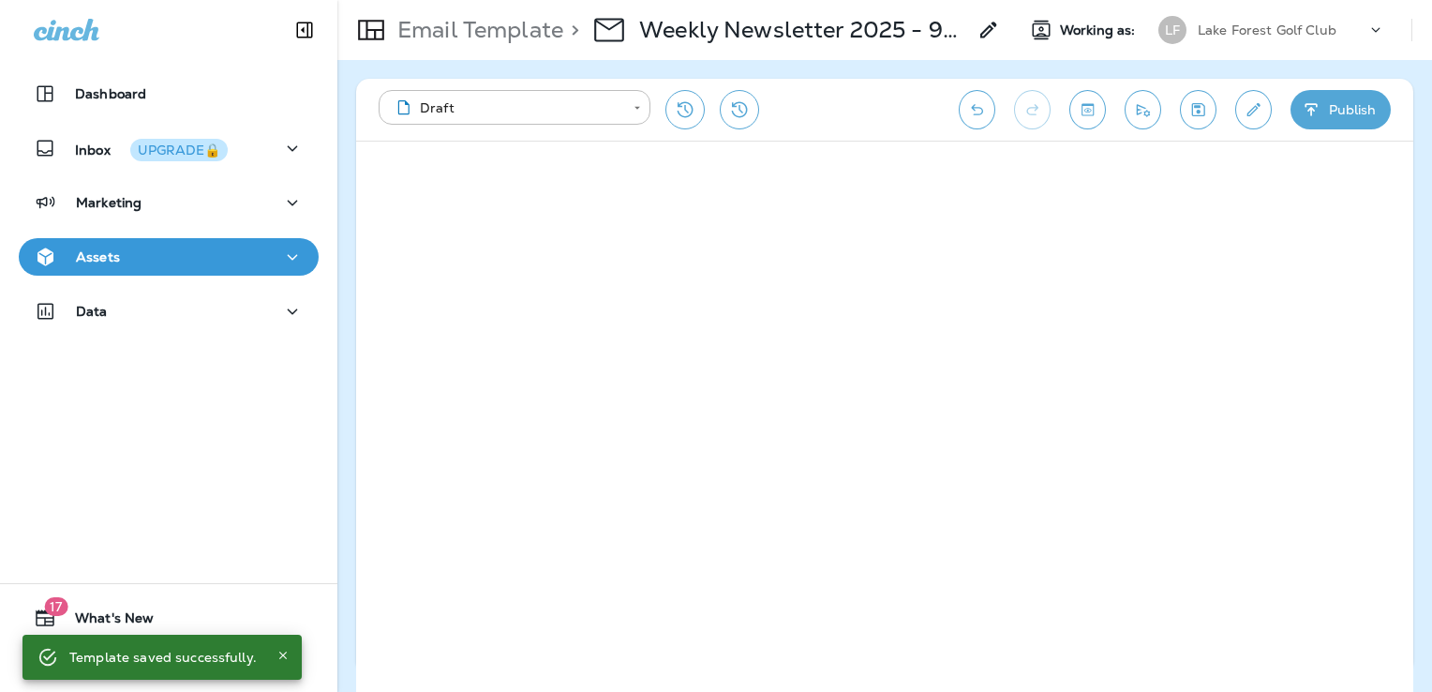
click at [1198, 103] on icon "Save" at bounding box center [1198, 109] width 13 height 13
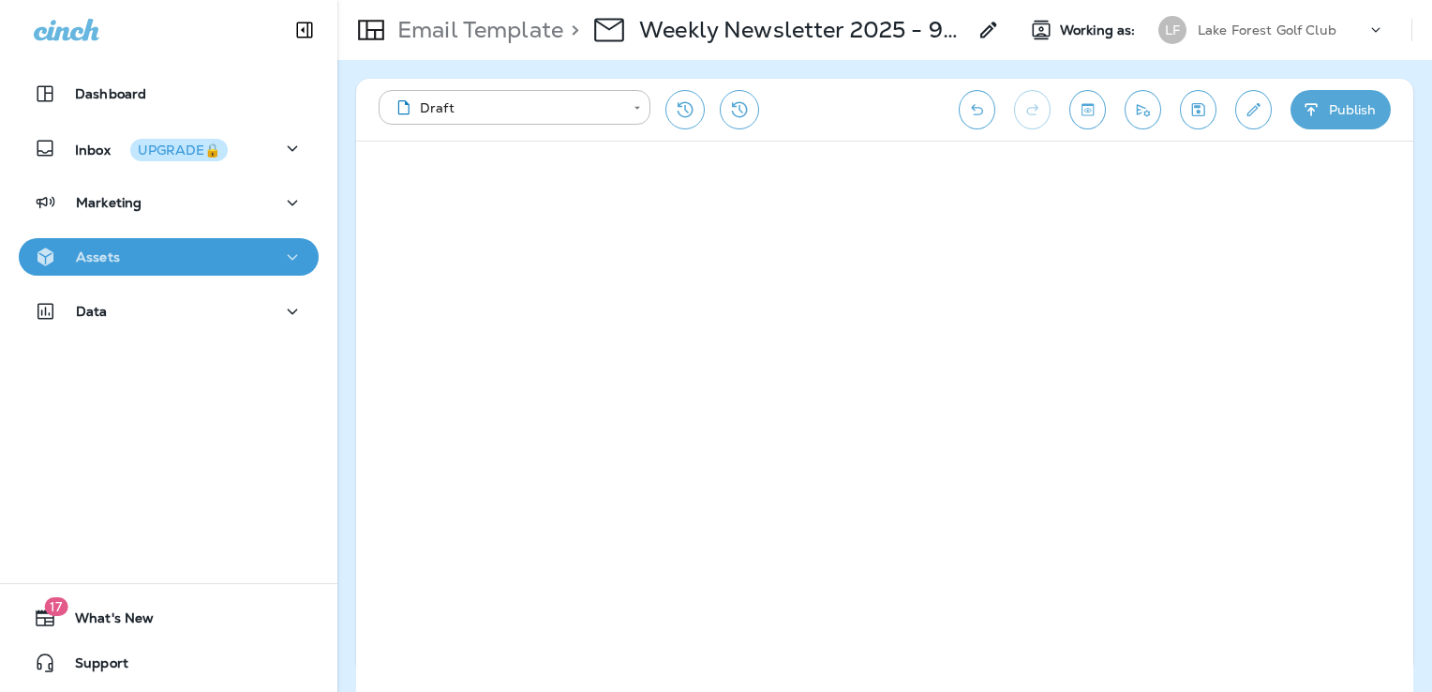
click at [197, 257] on div "Assets" at bounding box center [169, 257] width 270 height 23
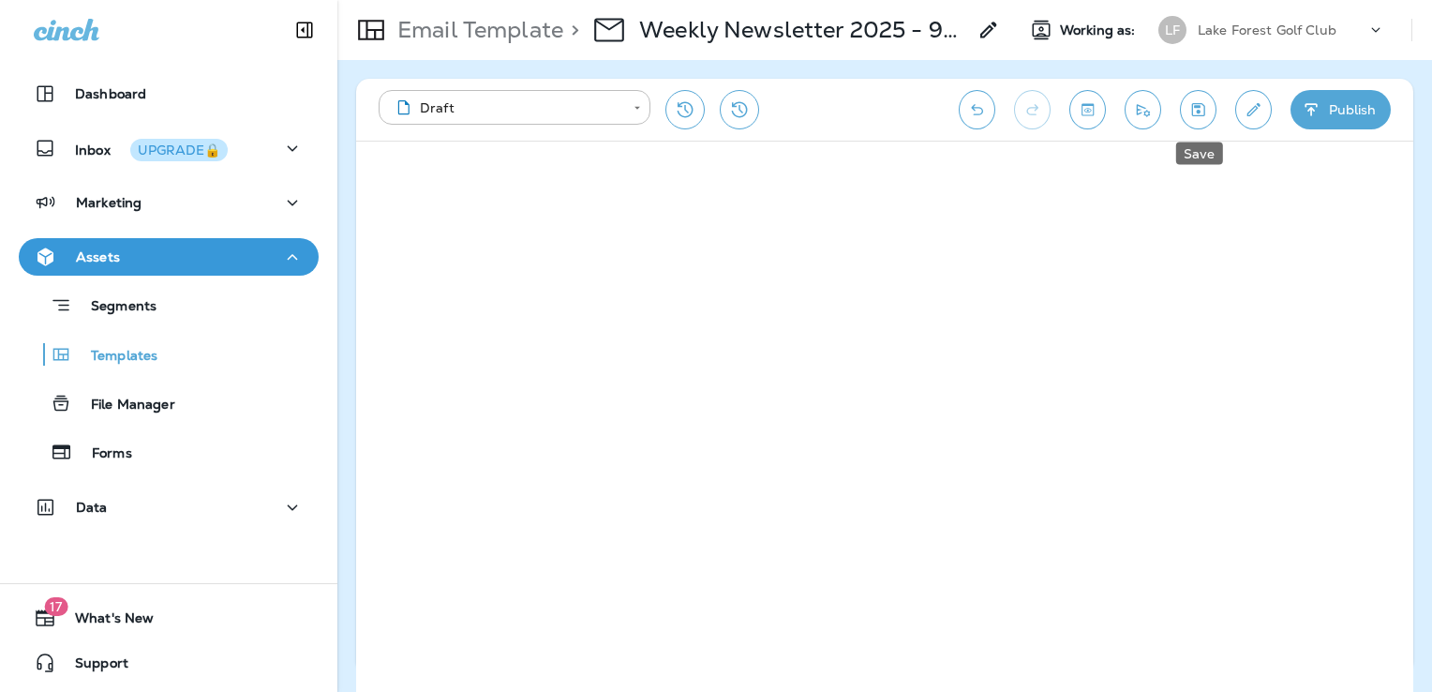
click at [1192, 118] on button "Save" at bounding box center [1198, 109] width 37 height 39
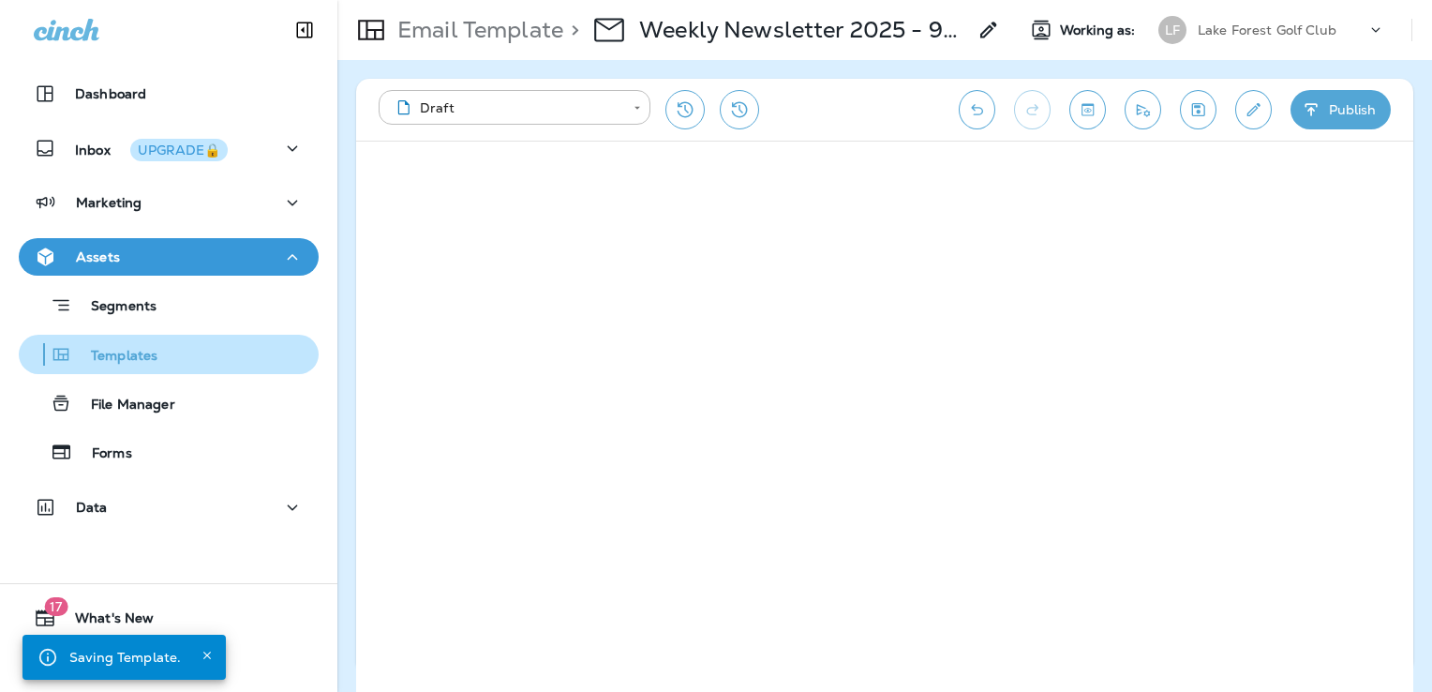
click at [149, 356] on p "Templates" at bounding box center [114, 357] width 85 height 18
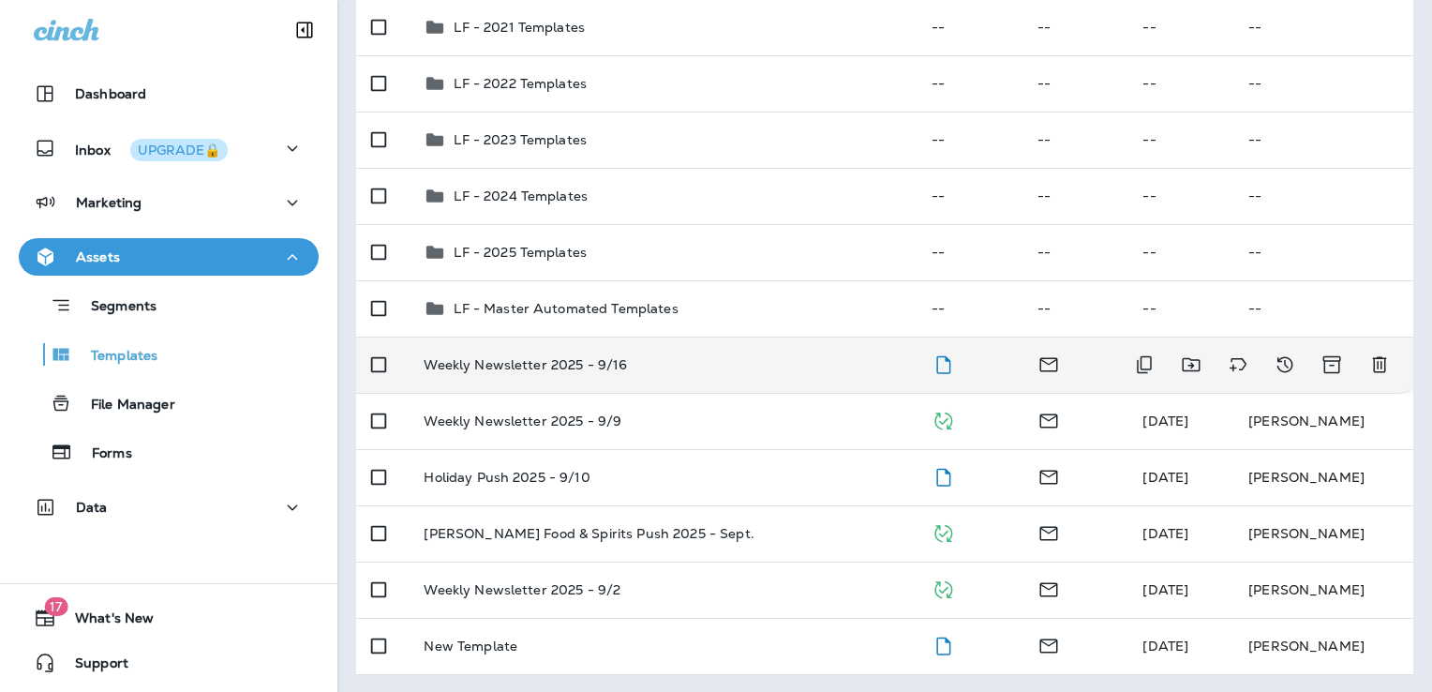
scroll to position [246, 0]
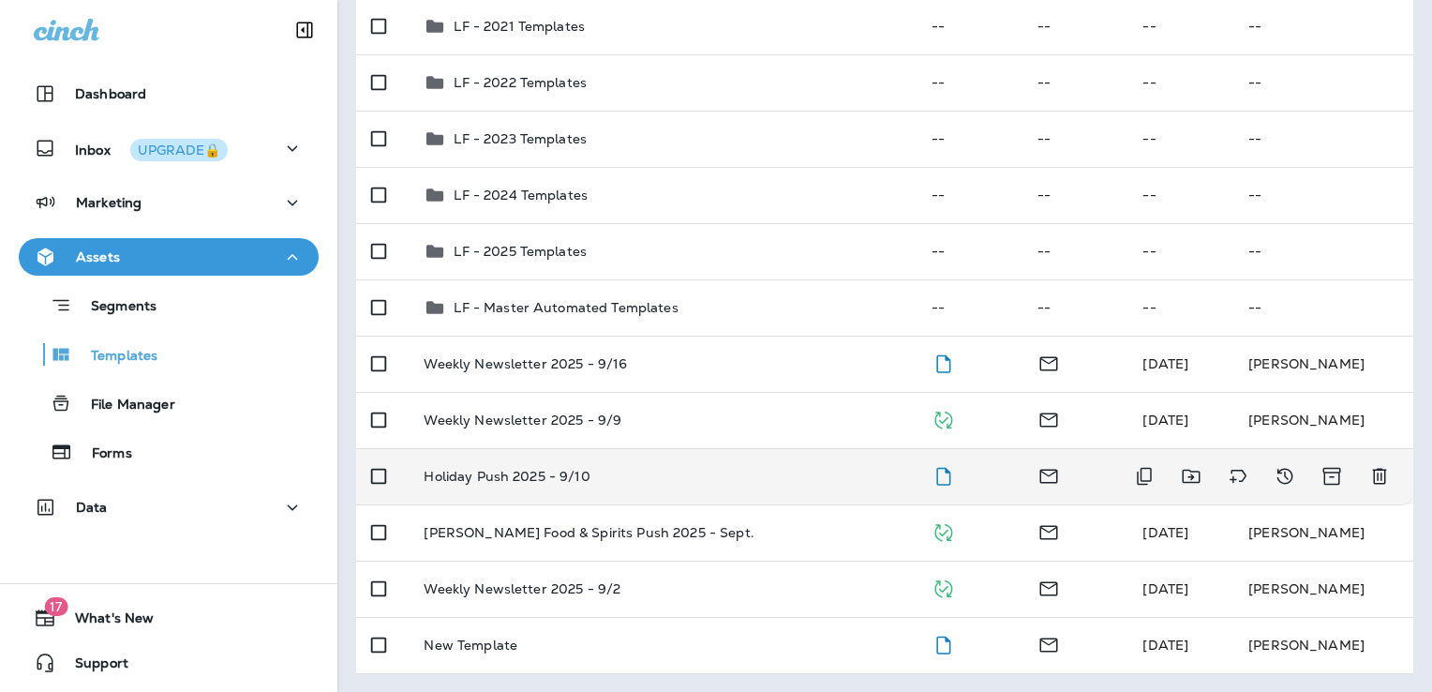
click at [705, 482] on div "Holiday Push 2025 - 9/10" at bounding box center [662, 476] width 477 height 15
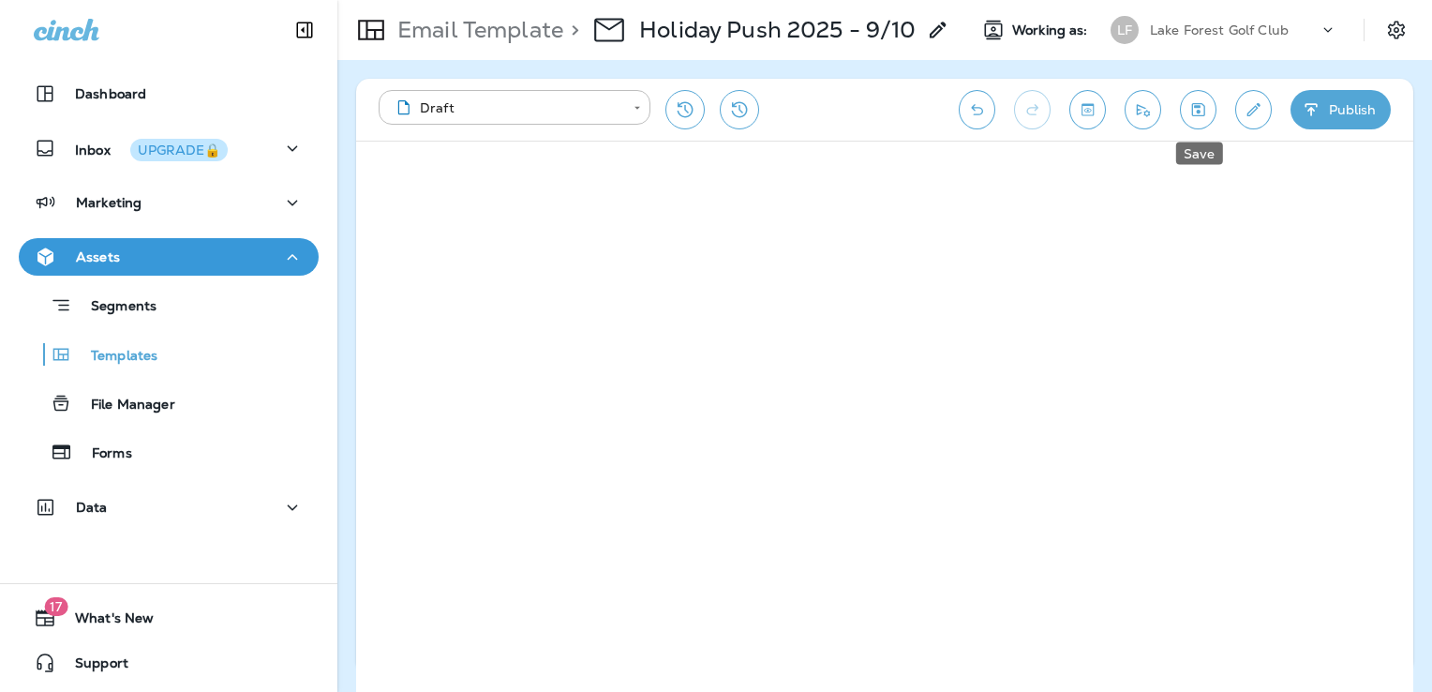
click at [1194, 110] on icon "Save" at bounding box center [1198, 109] width 20 height 19
click at [1143, 109] on icon "Send test email" at bounding box center [1143, 109] width 20 height 19
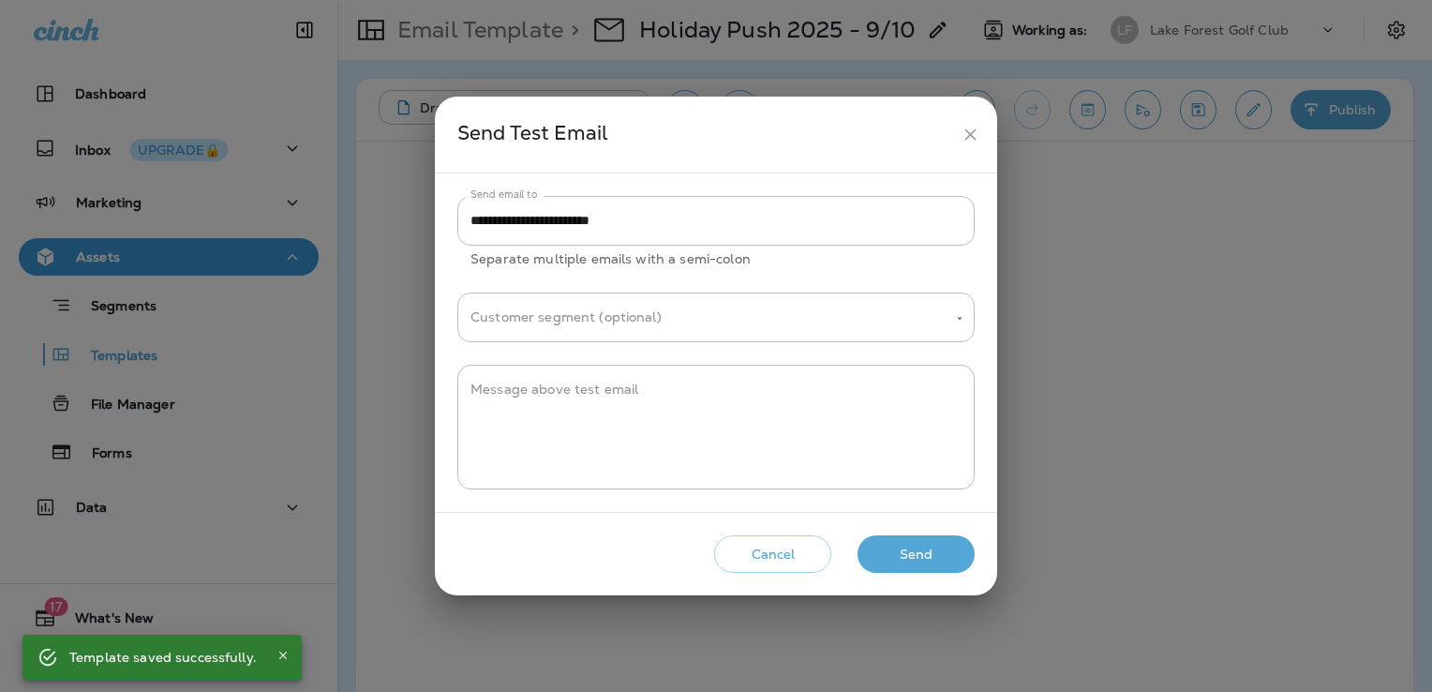
click at [935, 556] on button "Send" at bounding box center [915, 554] width 117 height 38
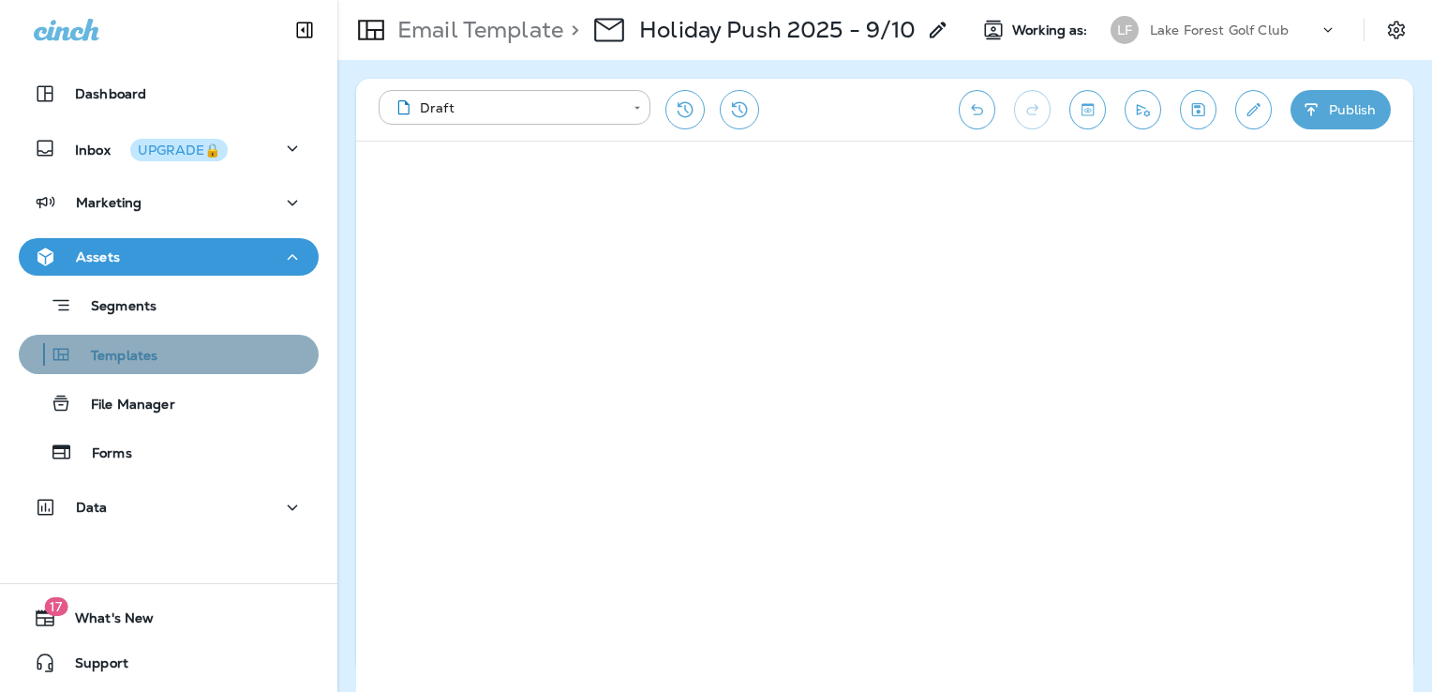
click at [201, 353] on div "Templates" at bounding box center [168, 354] width 285 height 28
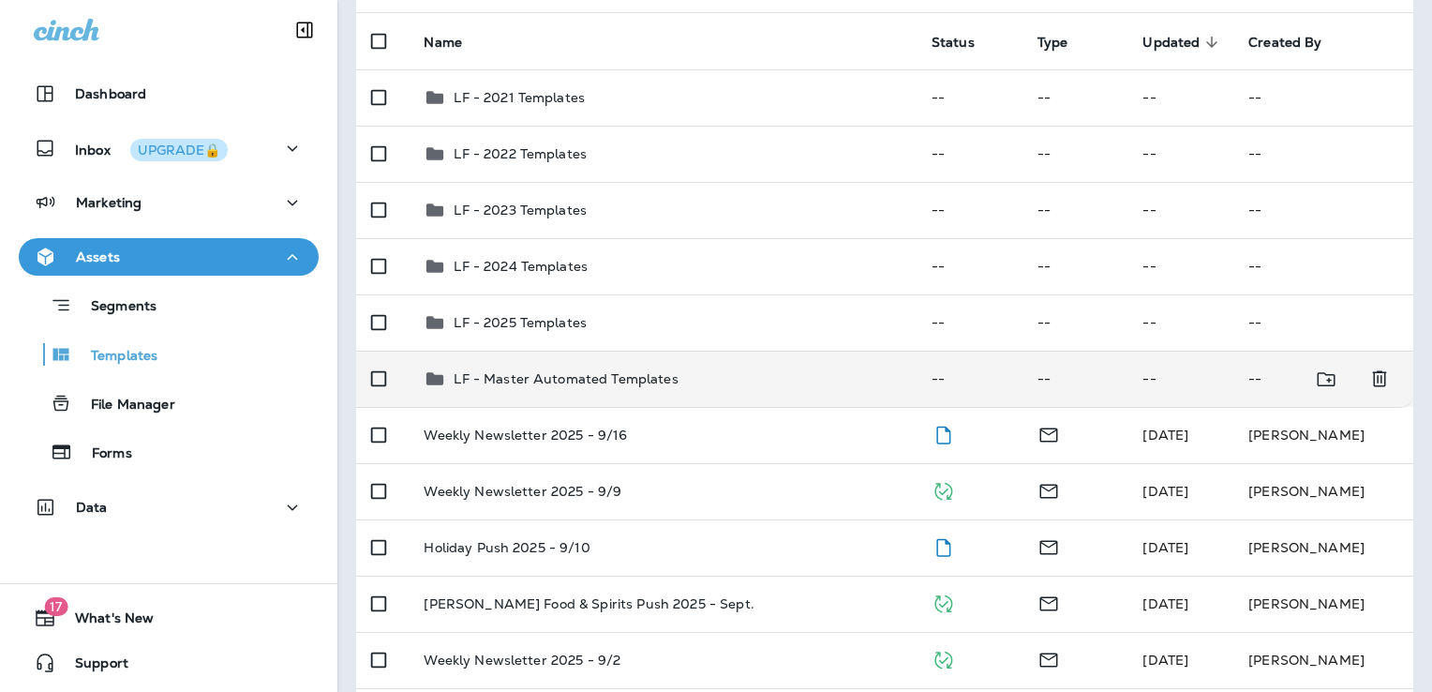
scroll to position [187, 0]
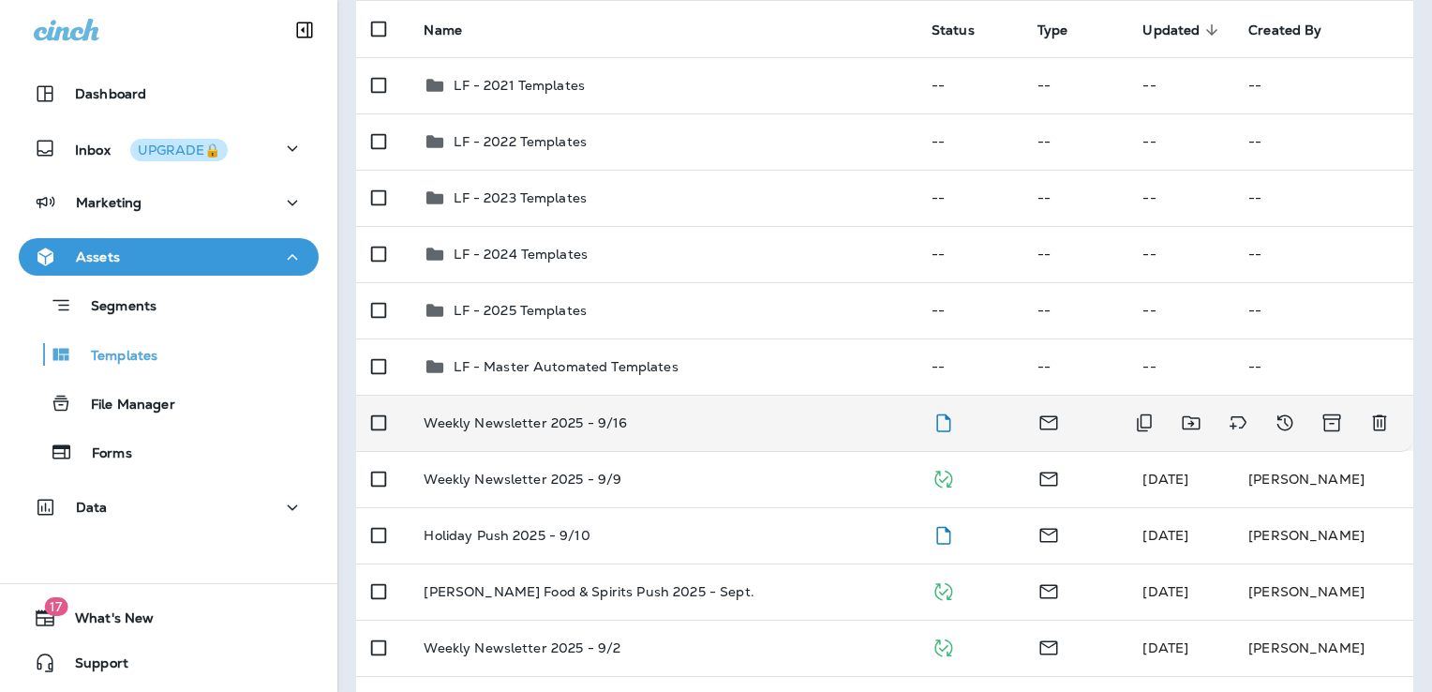
click at [729, 426] on div "Weekly Newsletter 2025 - 9/16" at bounding box center [662, 422] width 477 height 15
